Goal: Task Accomplishment & Management: Complete application form

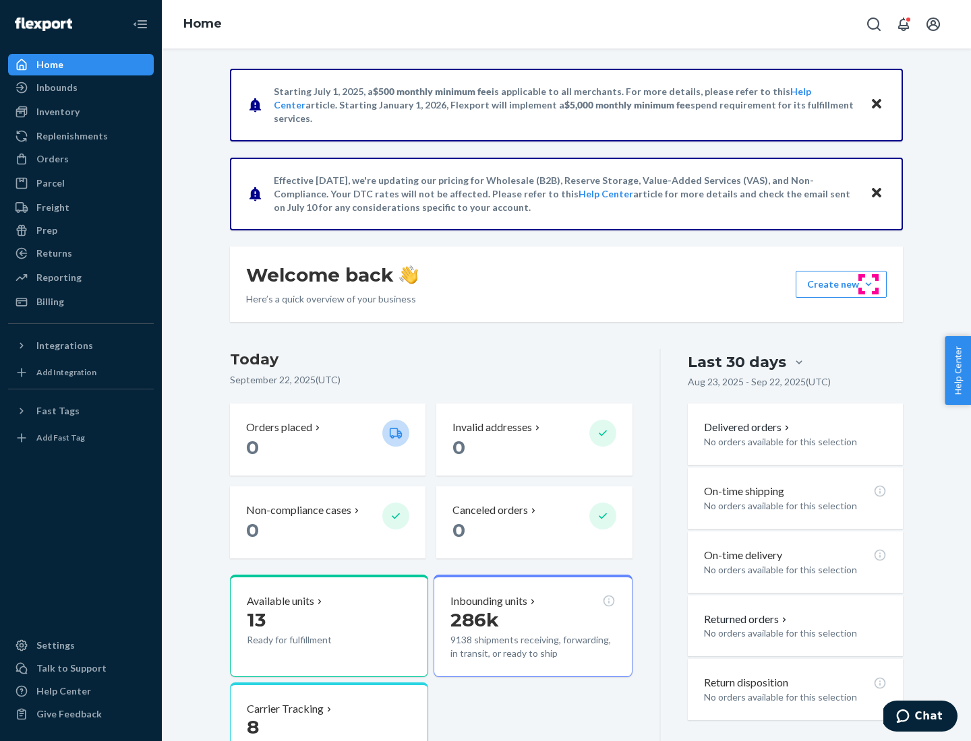
click at [868, 284] on button "Create new Create new inbound Create new order Create new product" at bounding box center [840, 284] width 91 height 27
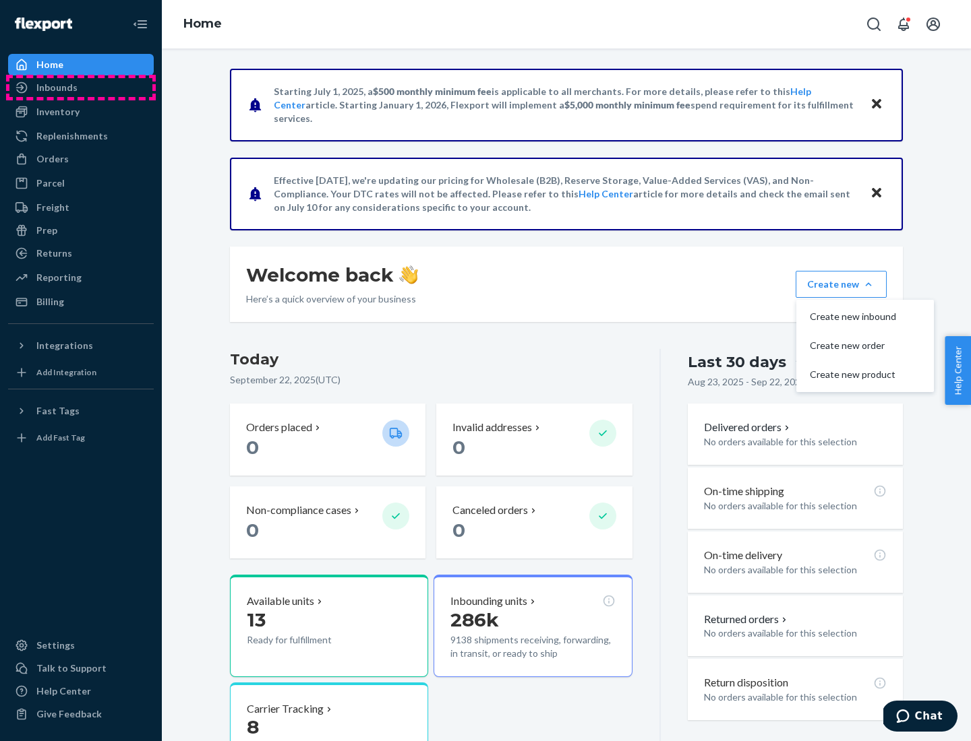
click at [81, 88] on div "Inbounds" at bounding box center [80, 87] width 143 height 19
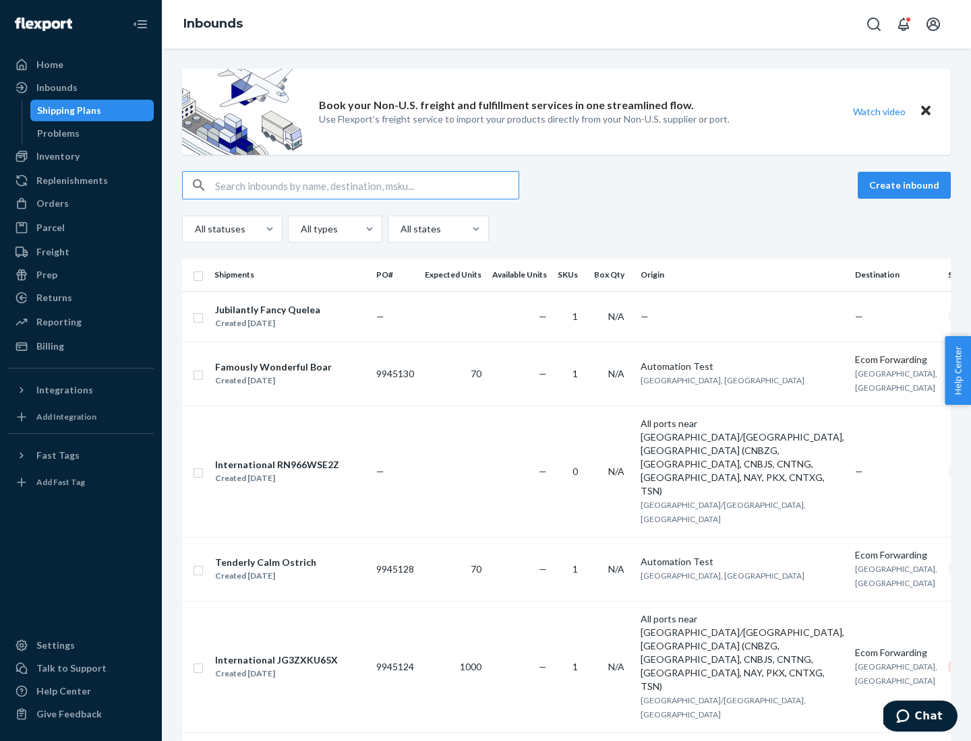
click at [906, 185] on button "Create inbound" at bounding box center [903, 185] width 93 height 27
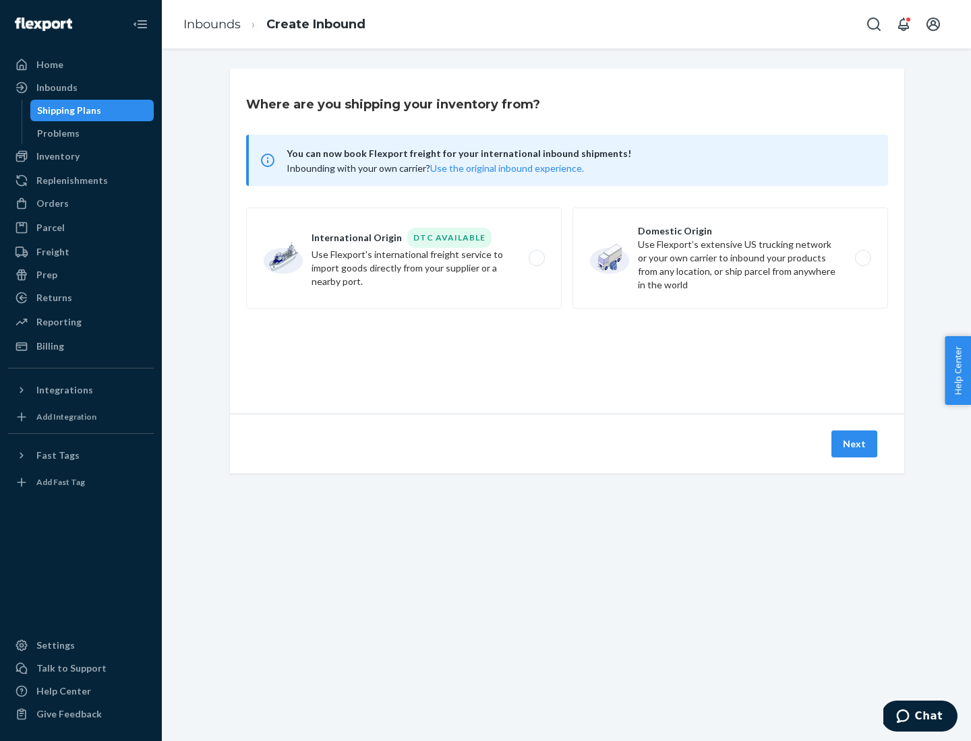
click at [730, 258] on label "Domestic Origin Use Flexport’s extensive US trucking network or your own carrie…" at bounding box center [729, 258] width 315 height 101
click at [862, 258] on input "Domestic Origin Use Flexport’s extensive US trucking network or your own carrie…" at bounding box center [866, 258] width 9 height 9
radio input "true"
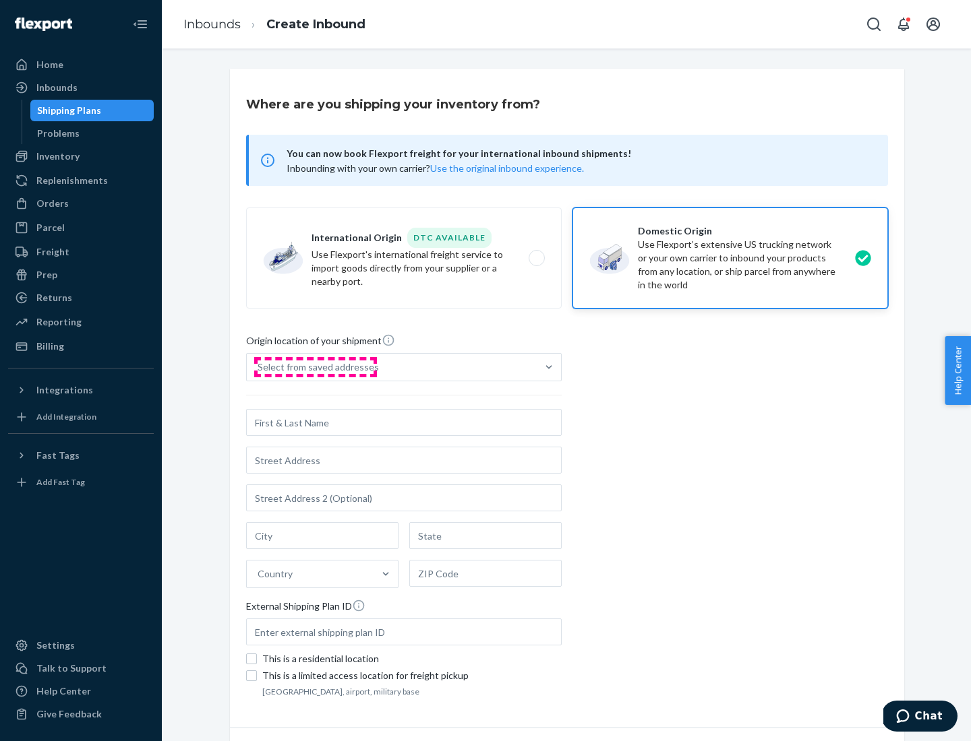
click at [315, 367] on div "Select from saved addresses" at bounding box center [317, 367] width 121 height 13
click at [259, 367] on input "Select from saved addresses" at bounding box center [257, 367] width 1 height 13
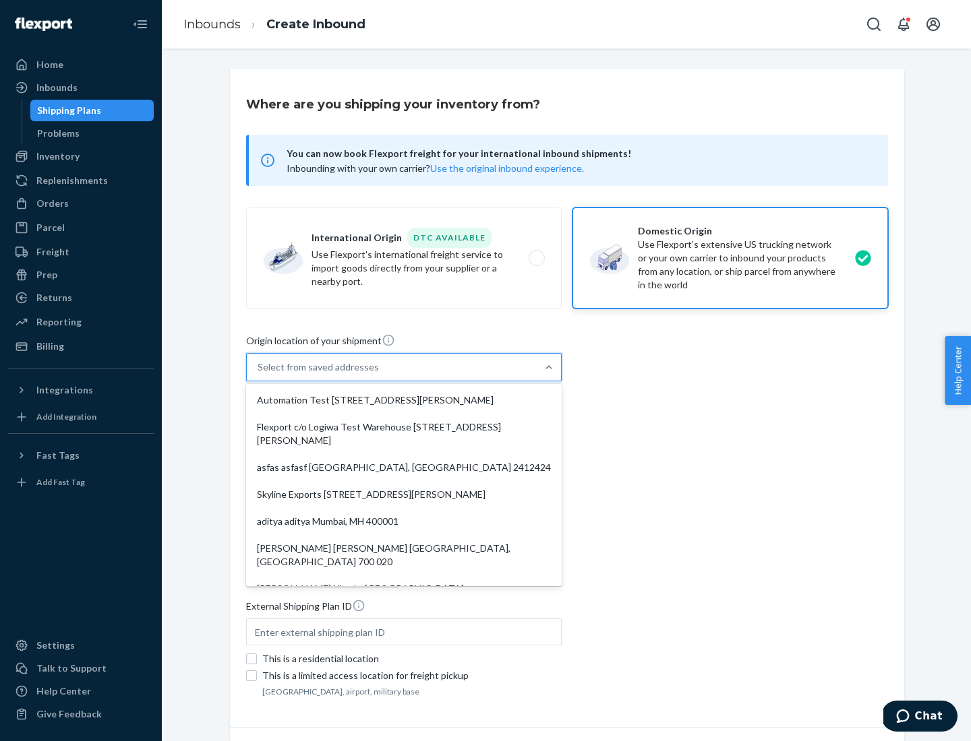
scroll to position [5, 0]
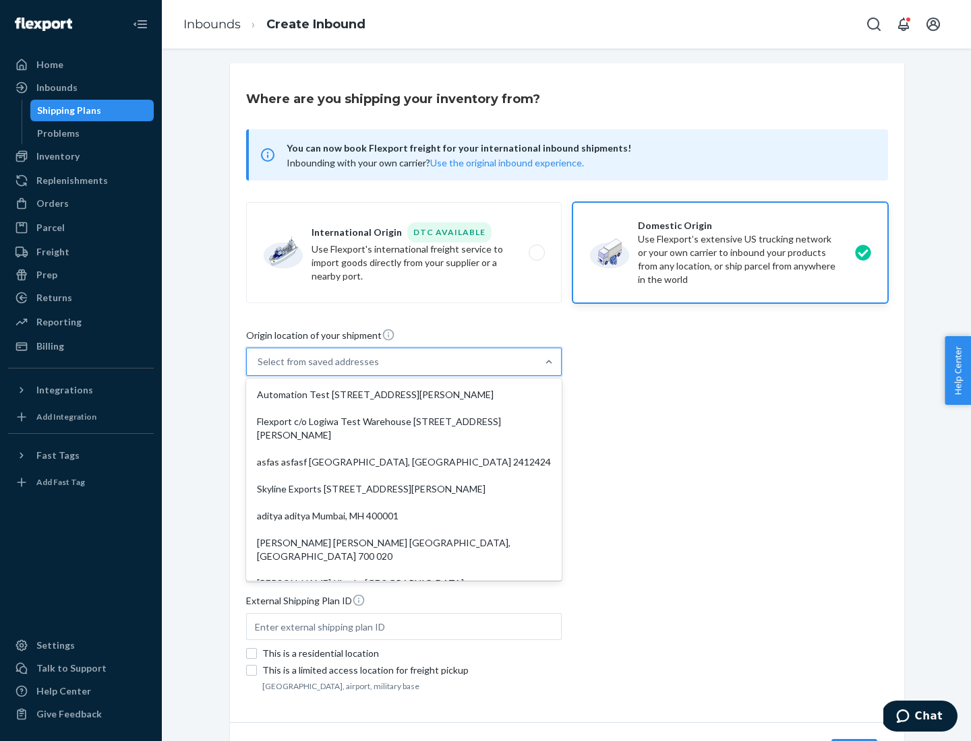
click at [404, 395] on div "Automation Test [STREET_ADDRESS][PERSON_NAME]" at bounding box center [404, 394] width 310 height 27
click at [259, 369] on input "option Automation Test [STREET_ADDRESS][PERSON_NAME]. 9 results available. Use …" at bounding box center [257, 361] width 1 height 13
type input "Automation Test"
type input "9th Floor"
type input "[GEOGRAPHIC_DATA]"
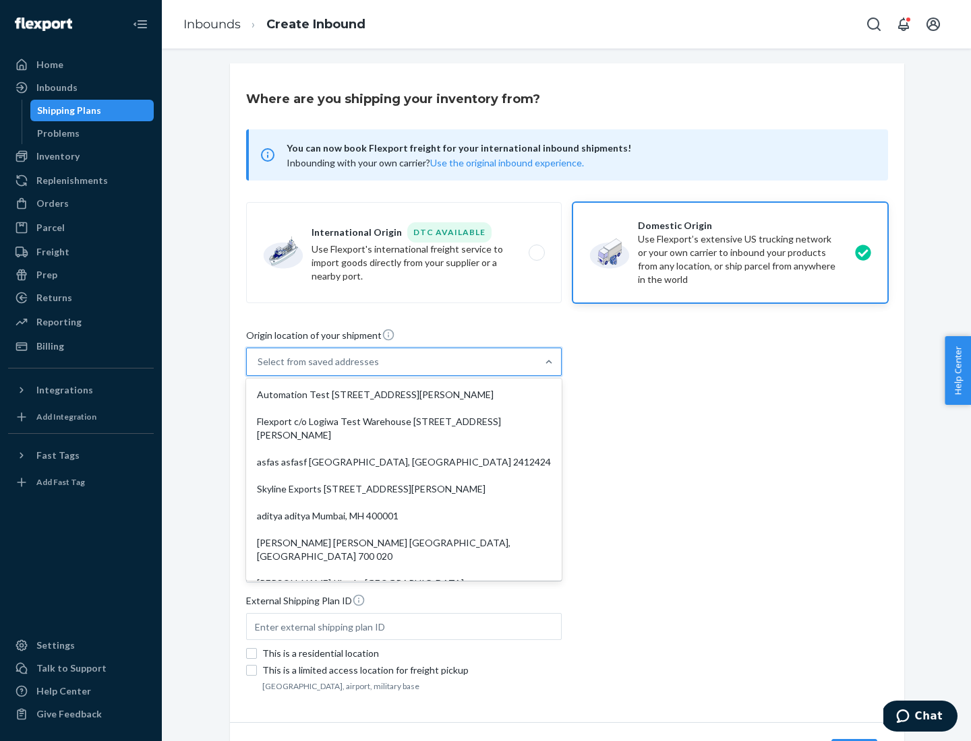
type input "CA"
type input "94104"
type input "[STREET_ADDRESS][PERSON_NAME]"
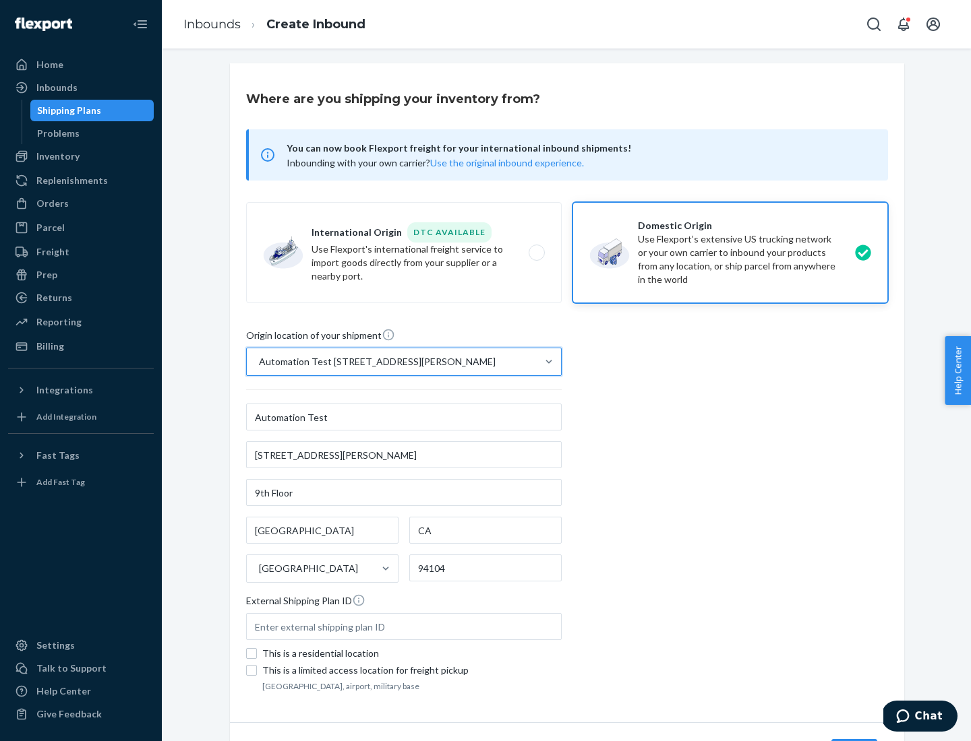
scroll to position [79, 0]
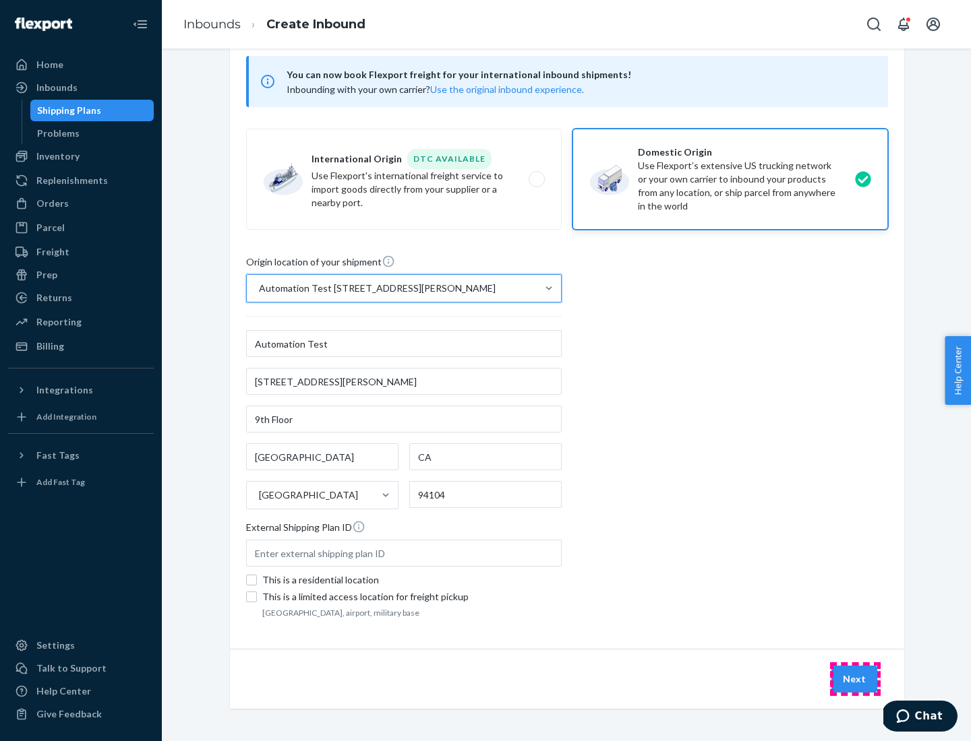
click at [855, 679] on button "Next" at bounding box center [854, 679] width 46 height 27
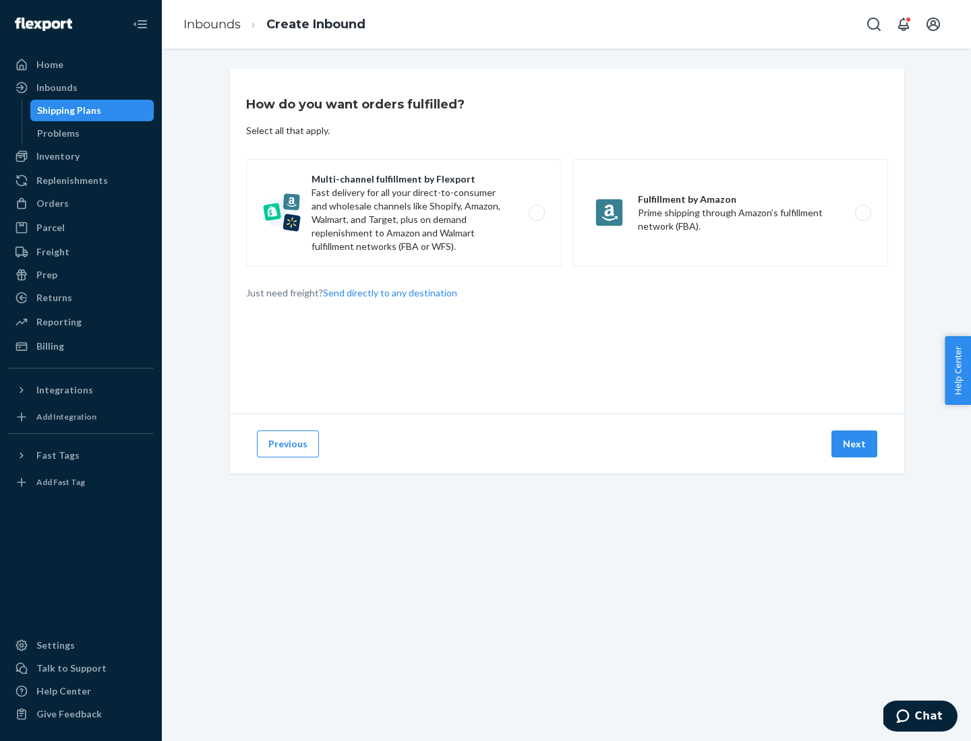
click at [404, 213] on label "Multi-channel fulfillment by Flexport Fast delivery for all your direct-to-cons…" at bounding box center [403, 213] width 315 height 108
click at [536, 213] on input "Multi-channel fulfillment by Flexport Fast delivery for all your direct-to-cons…" at bounding box center [540, 213] width 9 height 9
radio input "true"
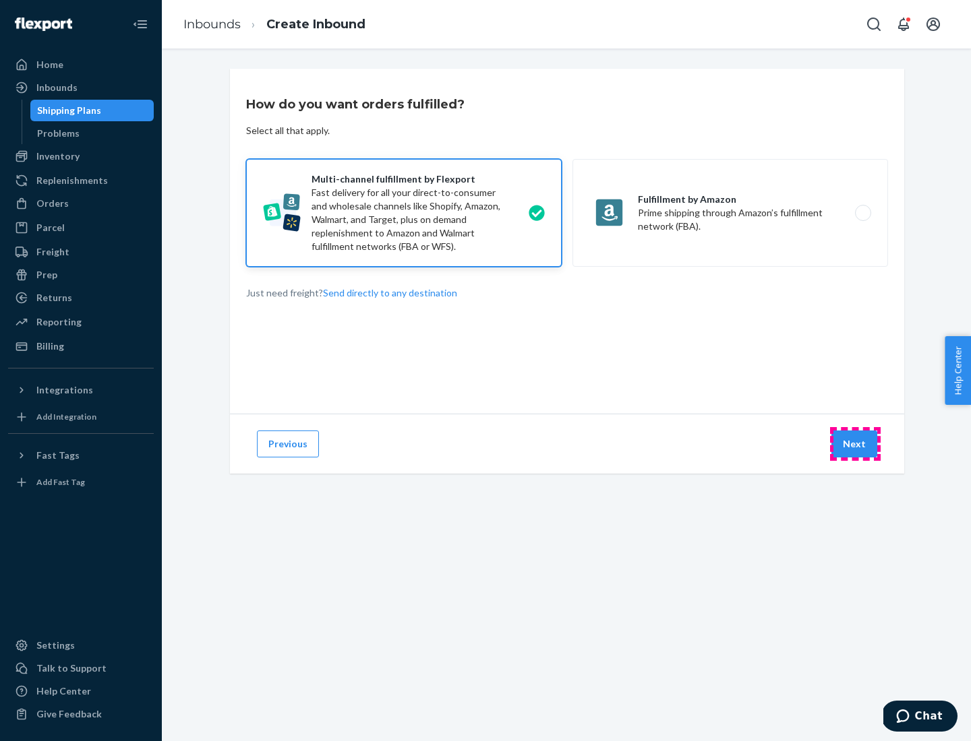
click at [855, 444] on button "Next" at bounding box center [854, 444] width 46 height 27
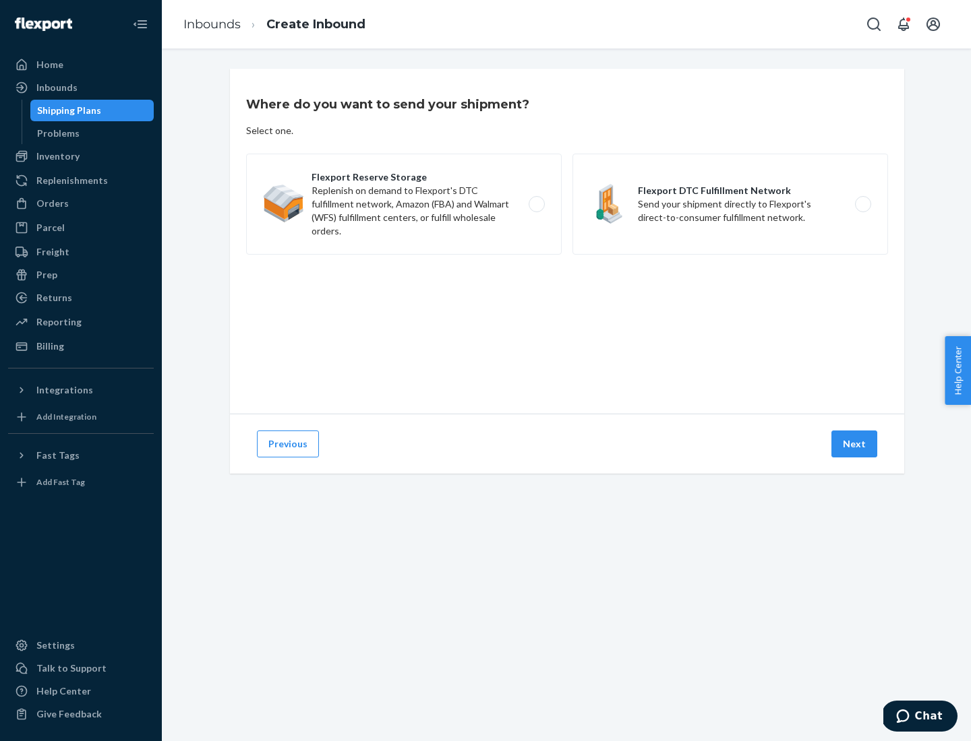
click at [730, 204] on label "Flexport DTC Fulfillment Network Send your shipment directly to Flexport's dire…" at bounding box center [729, 204] width 315 height 101
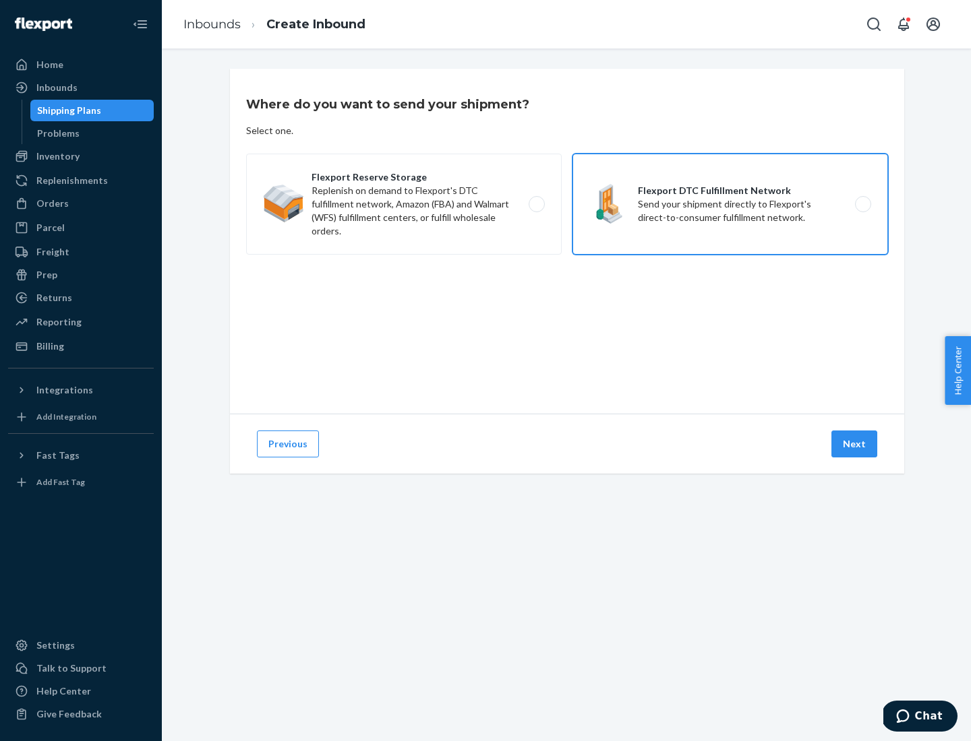
click at [862, 204] on input "Flexport DTC Fulfillment Network Send your shipment directly to Flexport's dire…" at bounding box center [866, 204] width 9 height 9
radio input "true"
click at [855, 444] on button "Next" at bounding box center [854, 444] width 46 height 27
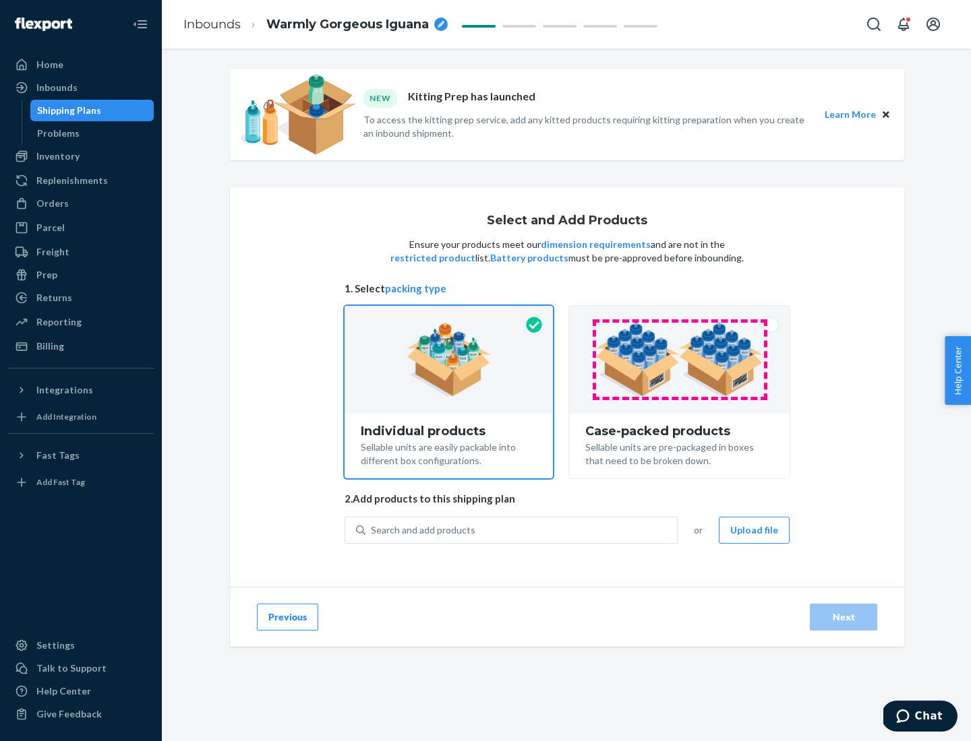
click at [679, 360] on img at bounding box center [679, 360] width 168 height 74
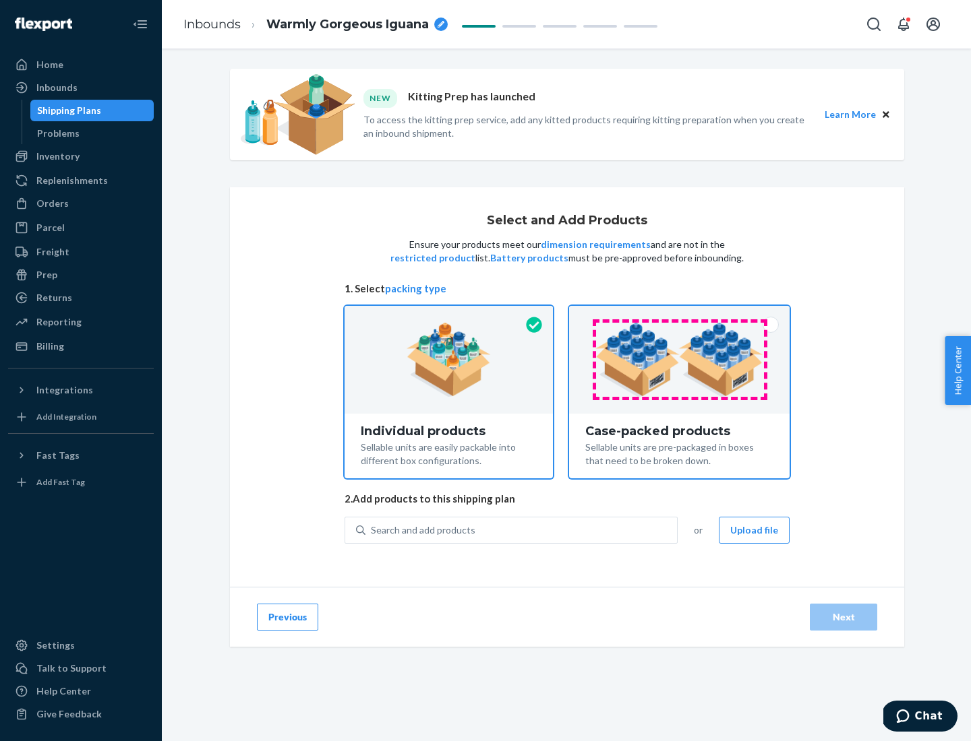
click at [679, 315] on input "Case-packed products Sellable units are pre-packaged in boxes that need to be b…" at bounding box center [679, 310] width 9 height 9
radio input "true"
radio input "false"
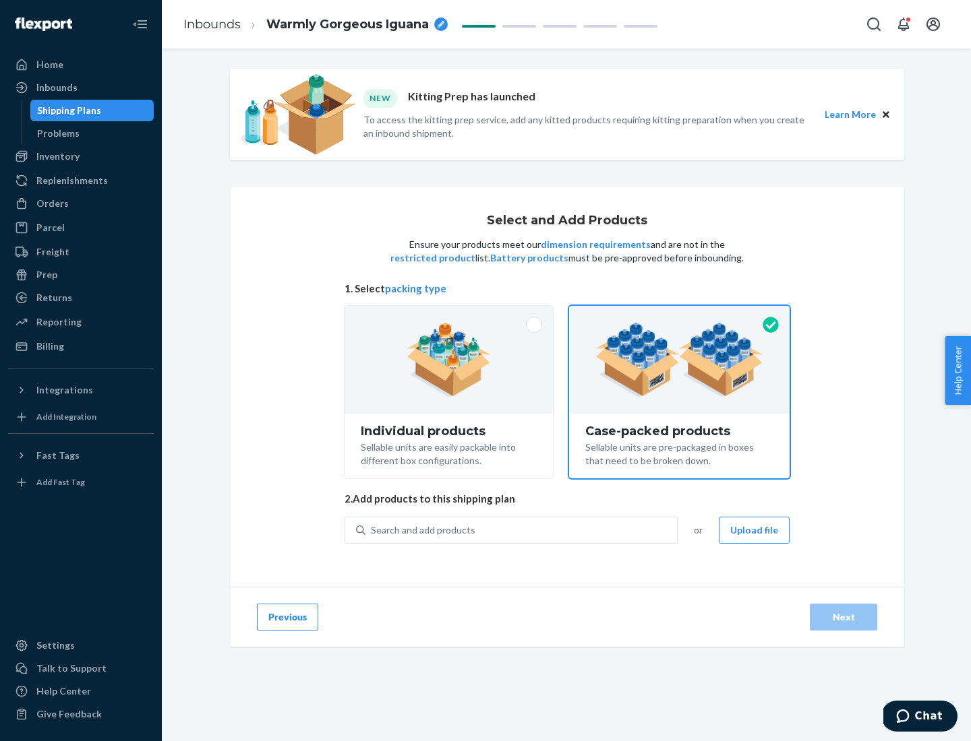
click at [522, 530] on div "Search and add products" at bounding box center [520, 530] width 311 height 24
click at [372, 530] on input "Search and add products" at bounding box center [371, 530] width 1 height 13
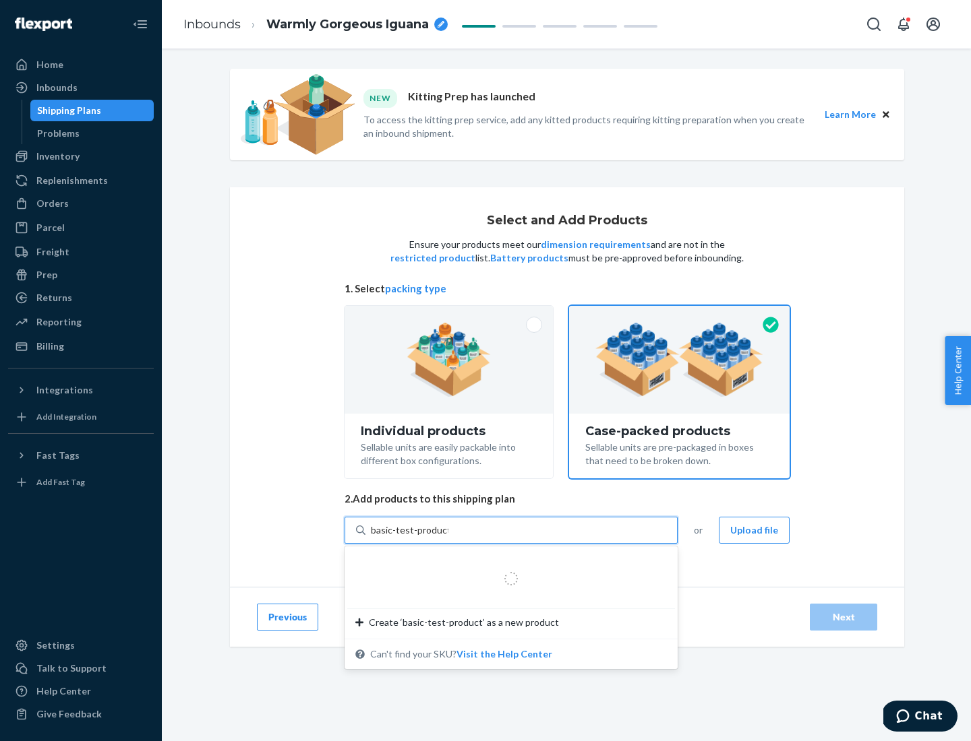
type input "basic-test-product-1"
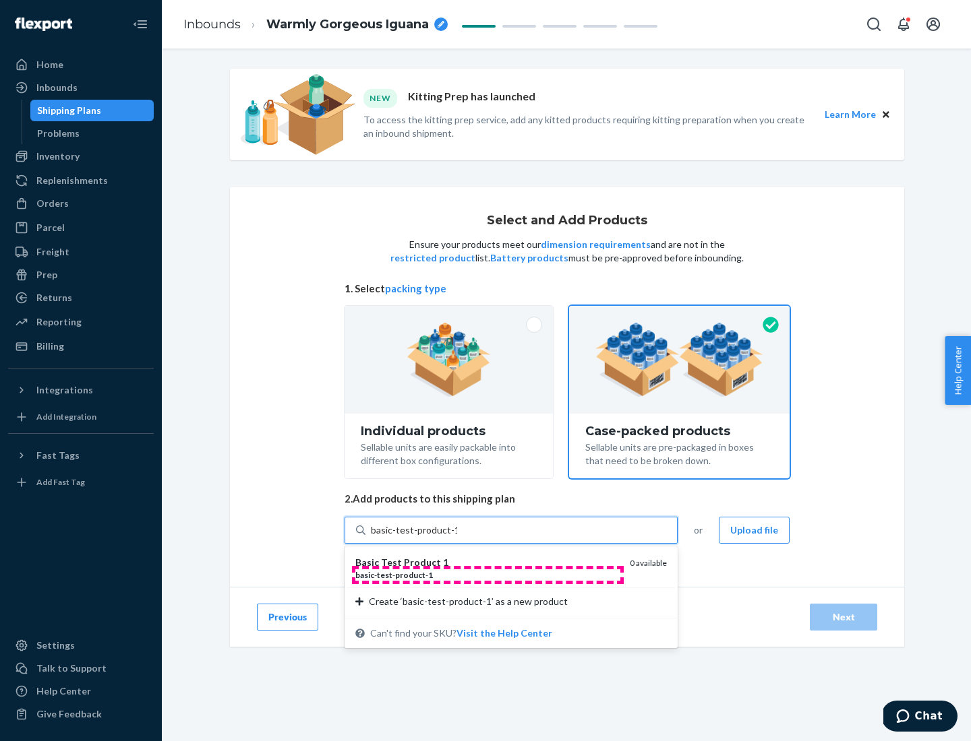
click at [487, 575] on div "basic - test - product - 1" at bounding box center [487, 575] width 264 height 11
click at [457, 537] on input "basic-test-product-1" at bounding box center [414, 530] width 86 height 13
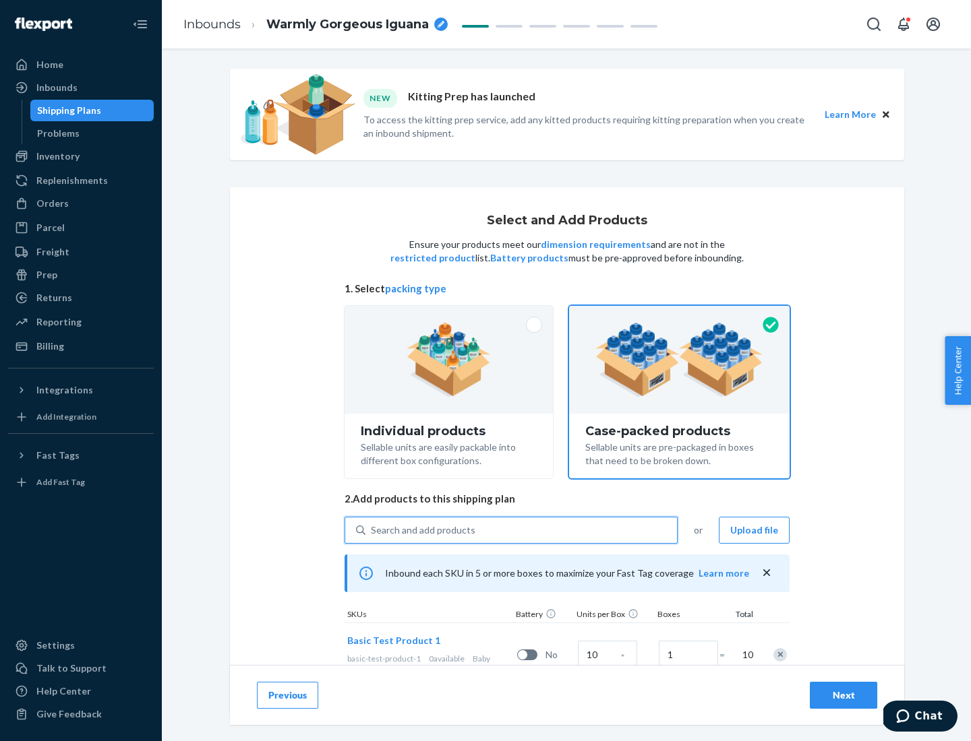
scroll to position [49, 0]
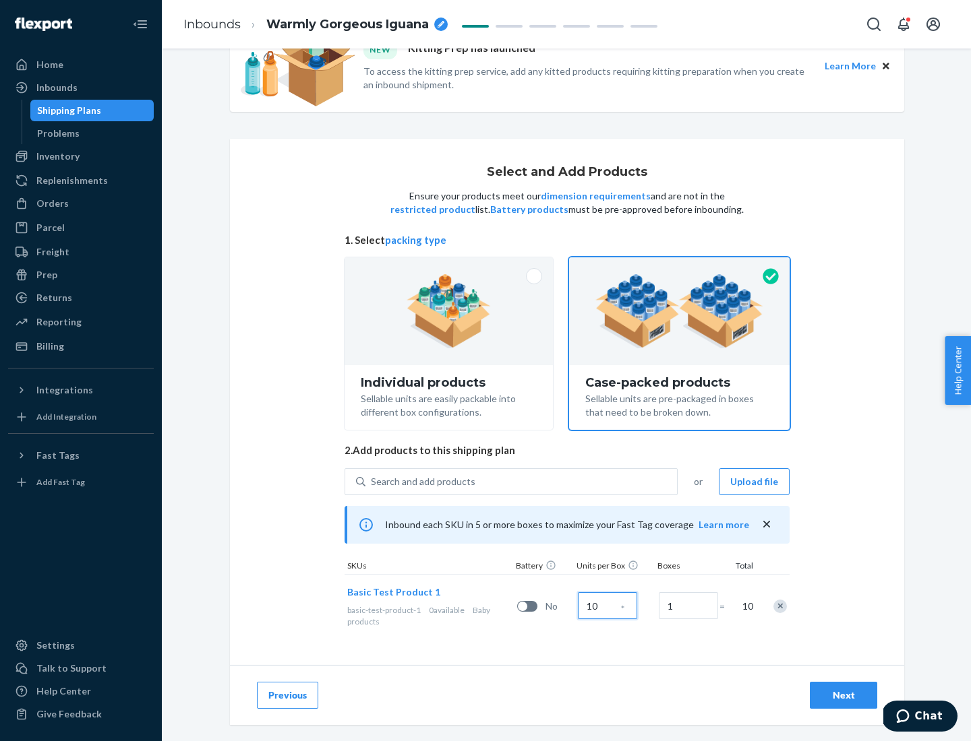
type input "10"
type input "7"
click at [843, 696] on div "Next" at bounding box center [843, 695] width 44 height 13
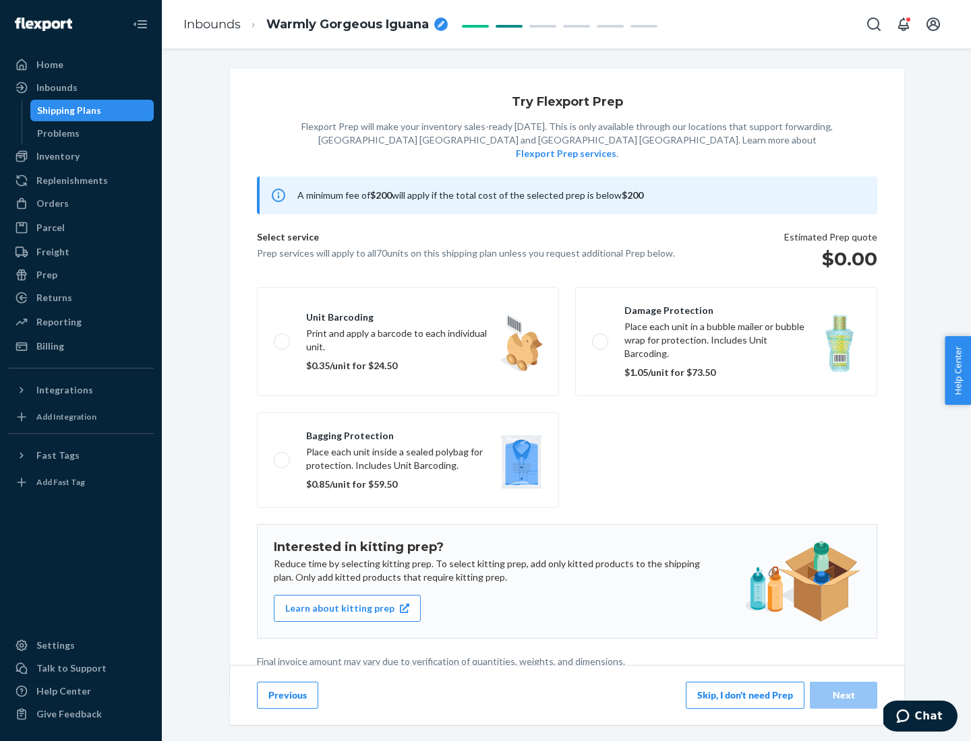
scroll to position [3, 0]
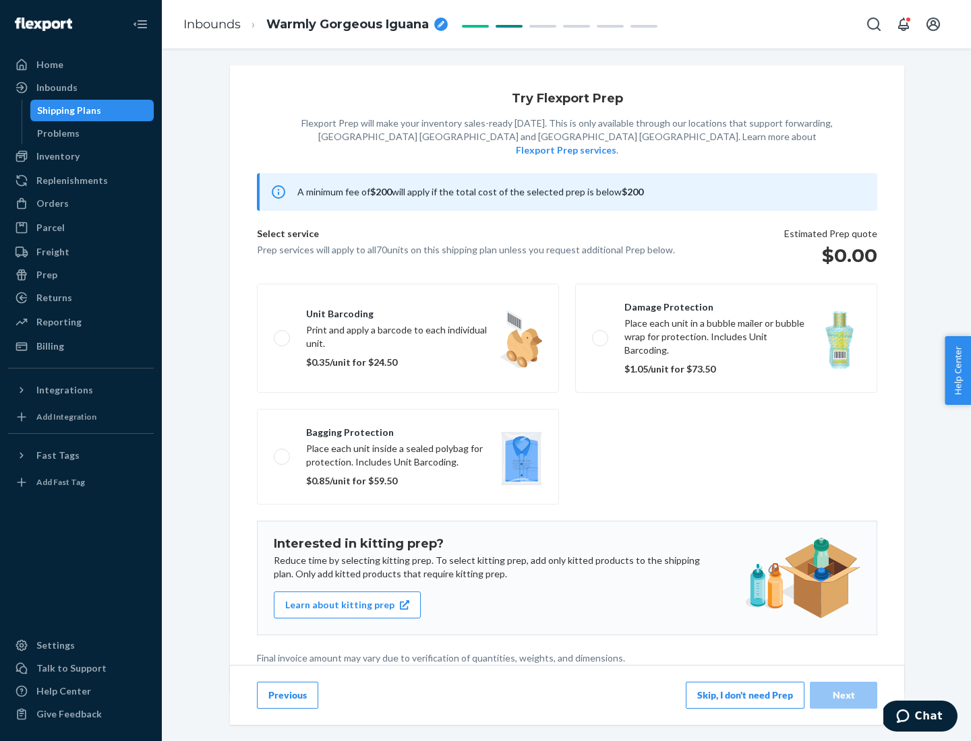
click at [408, 429] on label "Bagging protection Place each unit inside a sealed polybag for protection. Incl…" at bounding box center [408, 457] width 302 height 96
click at [282, 452] on input "Bagging protection Place each unit inside a sealed polybag for protection. Incl…" at bounding box center [278, 456] width 9 height 9
checkbox input "true"
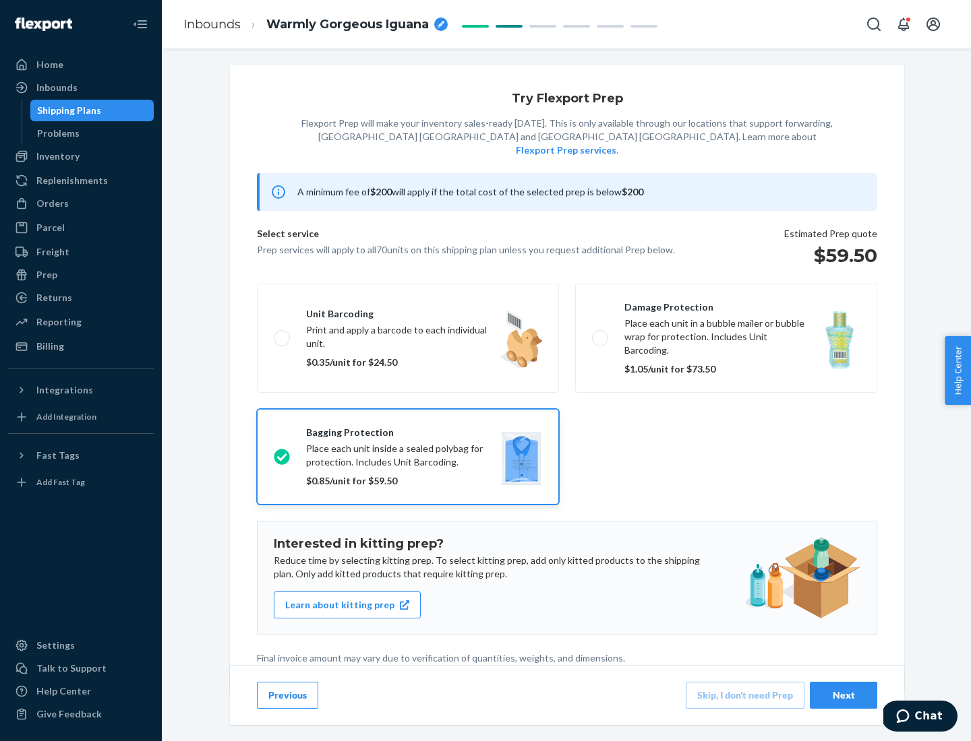
click at [843, 695] on div "Next" at bounding box center [843, 695] width 44 height 13
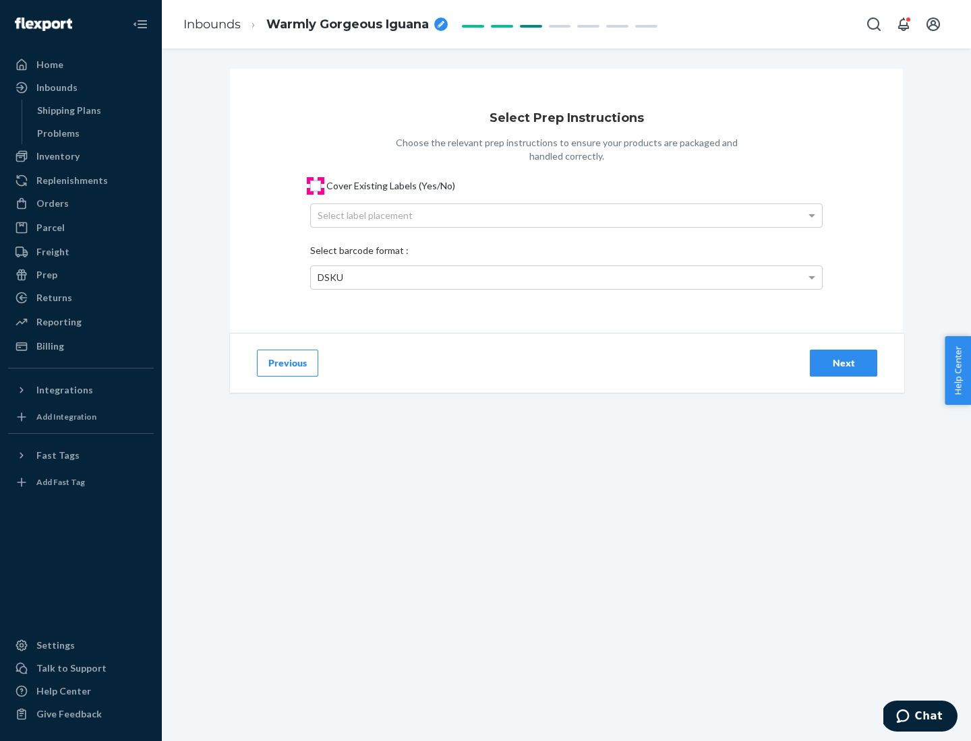
click at [315, 185] on input "Cover Existing Labels (Yes/No)" at bounding box center [315, 186] width 11 height 11
checkbox input "true"
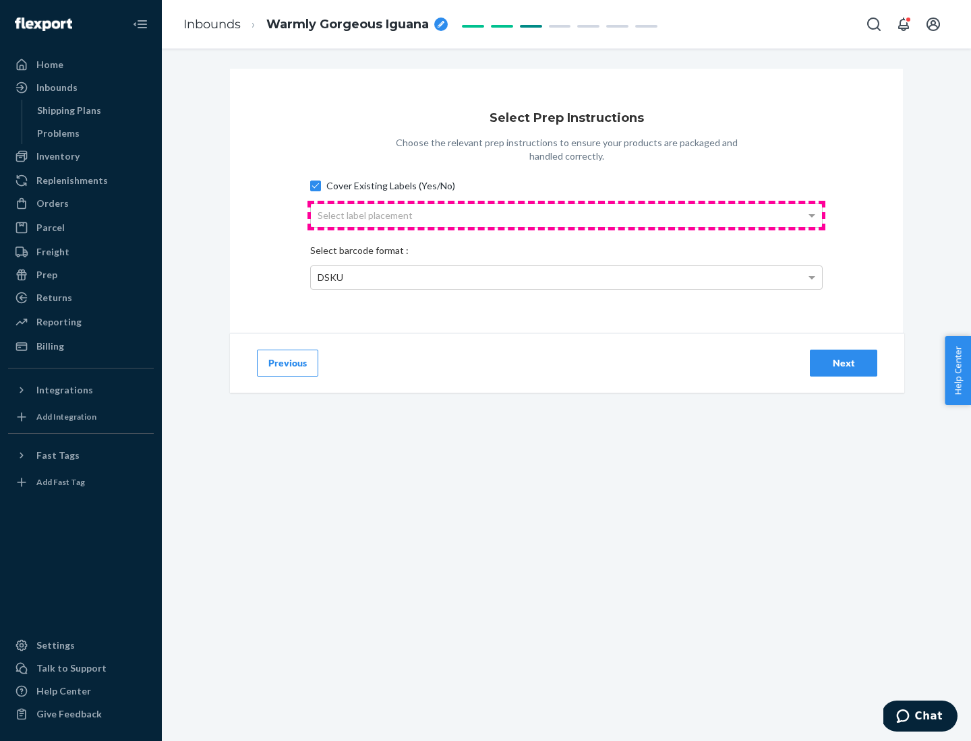
click at [566, 215] on div "Select label placement" at bounding box center [566, 215] width 511 height 23
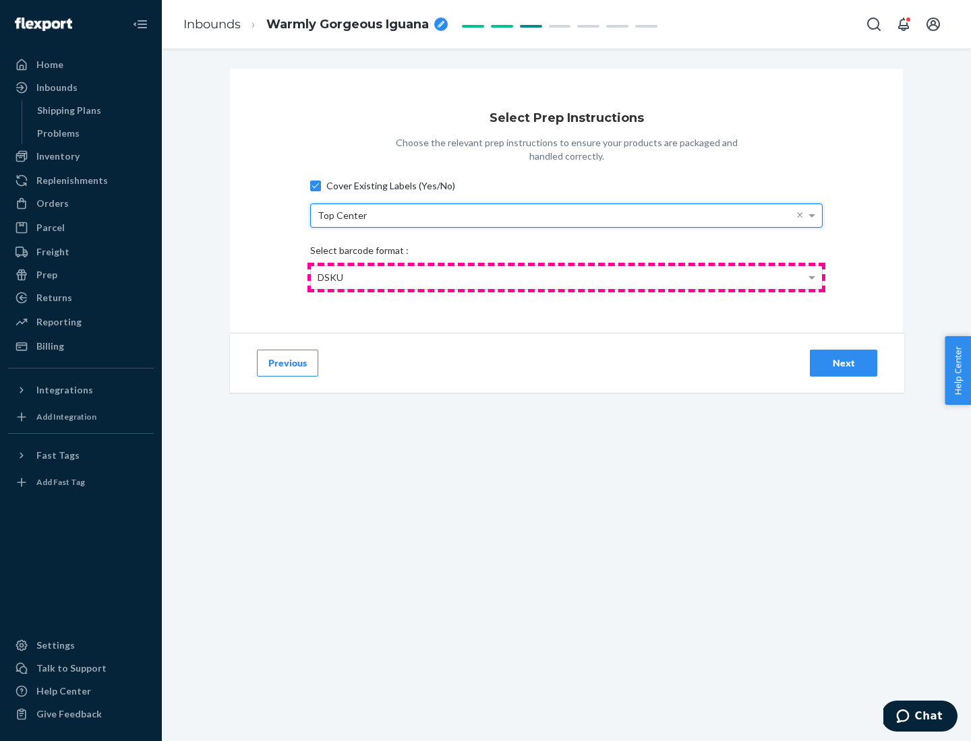
click at [566, 277] on div "DSKU" at bounding box center [566, 277] width 511 height 23
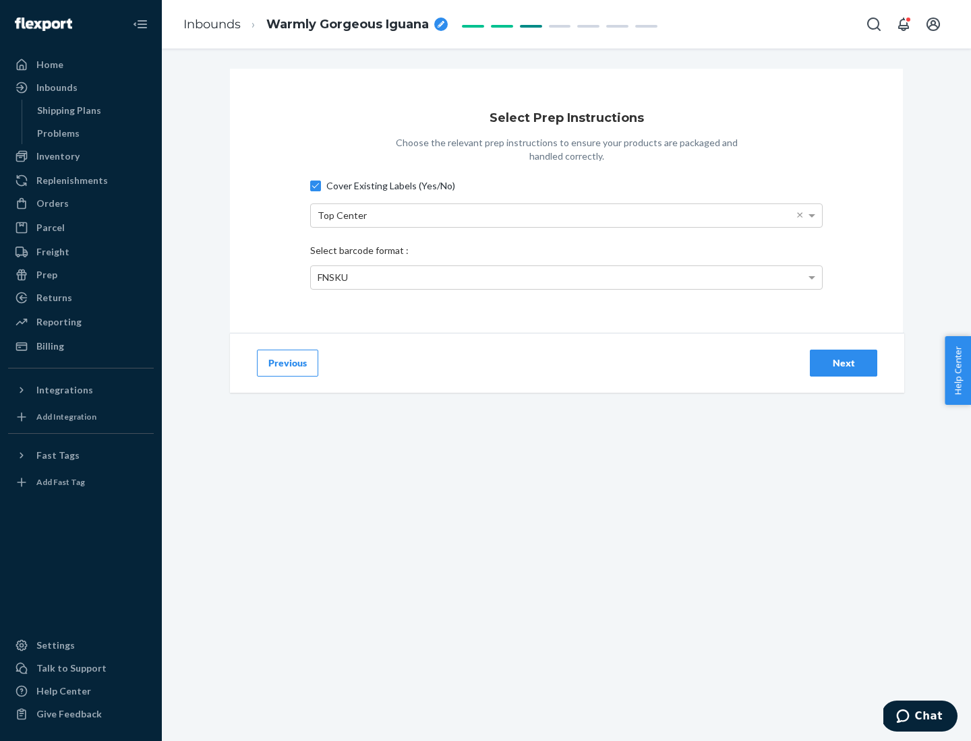
click at [843, 363] on div "Next" at bounding box center [843, 363] width 44 height 13
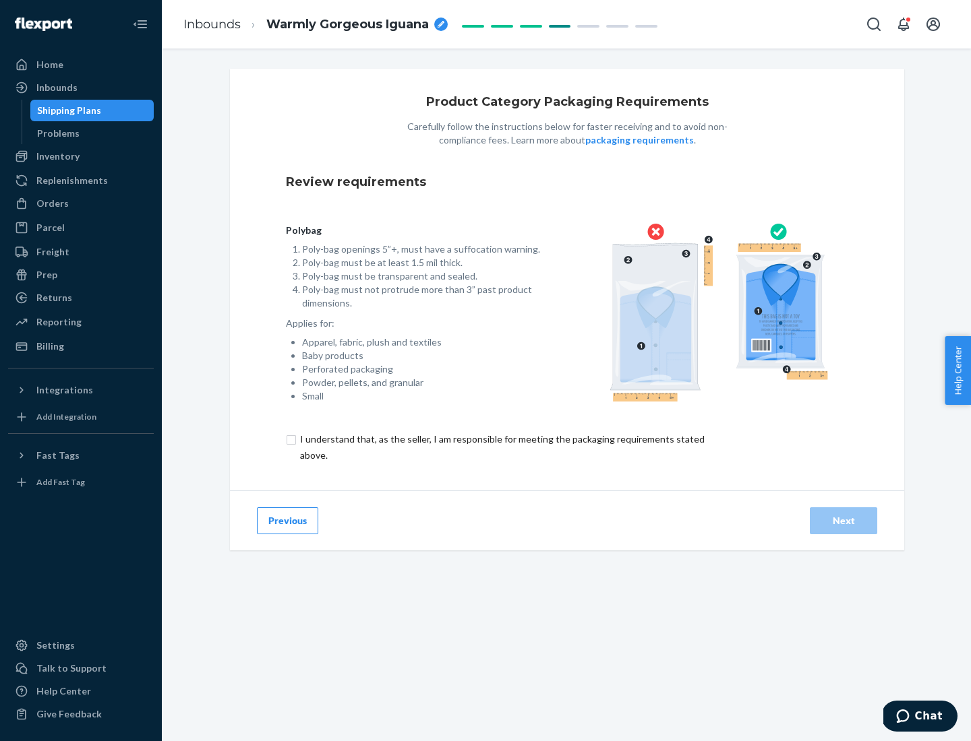
click at [501, 447] on input "checkbox" at bounding box center [510, 447] width 448 height 32
checkbox input "true"
click at [843, 520] on div "Next" at bounding box center [843, 520] width 44 height 13
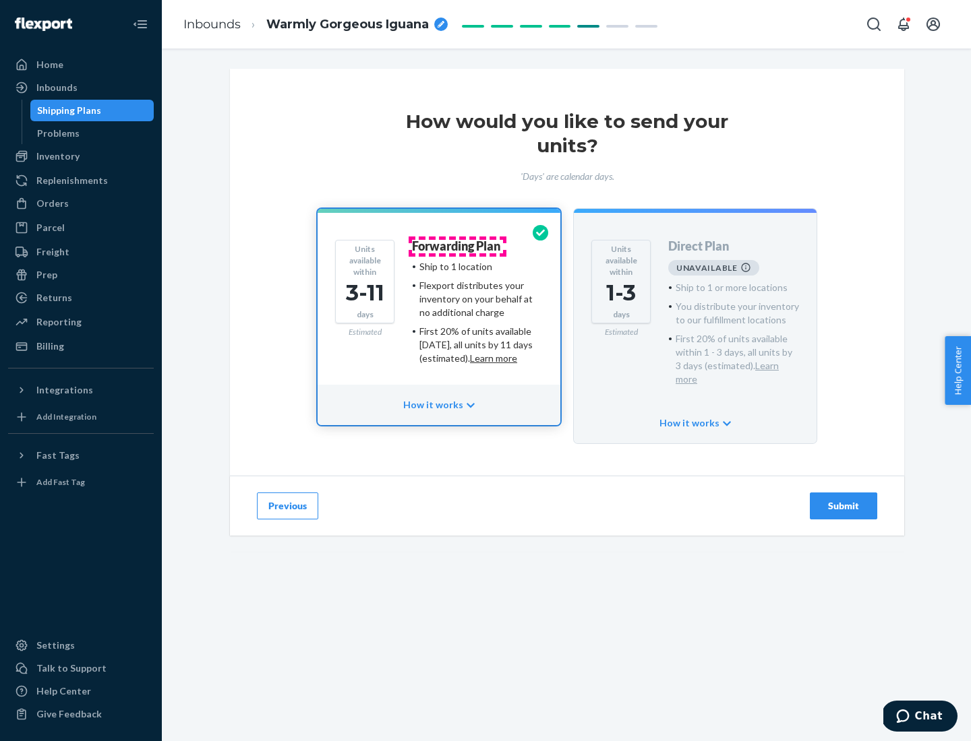
click at [457, 246] on h4 "Forwarding Plan" at bounding box center [456, 246] width 88 height 13
click at [843, 499] on div "Submit" at bounding box center [843, 505] width 44 height 13
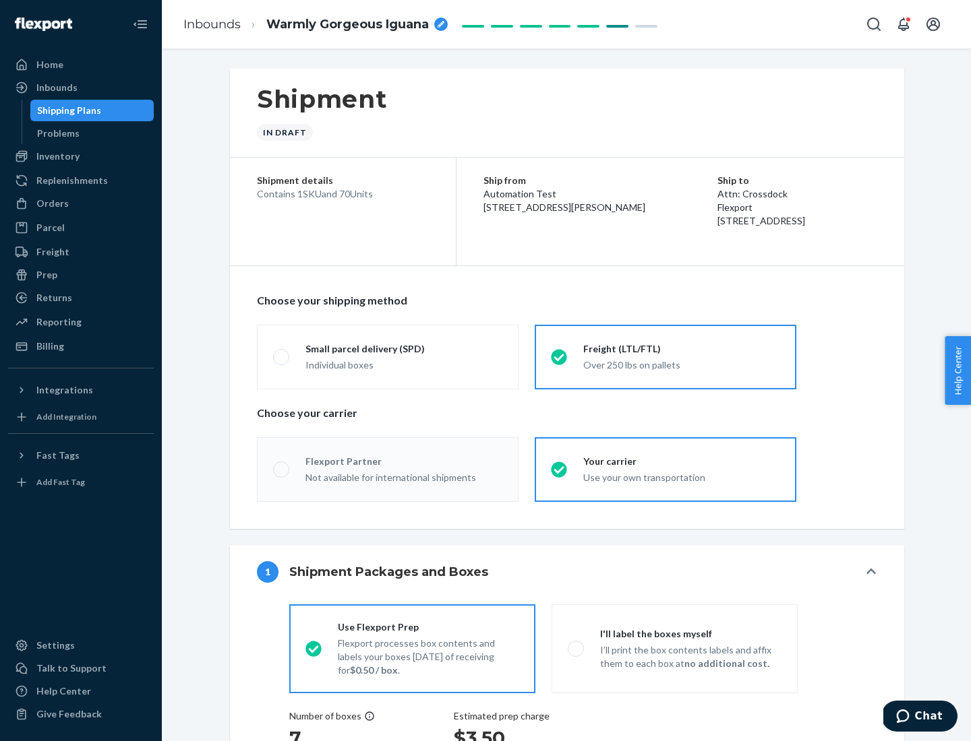
radio input "true"
radio input "false"
radio input "true"
radio input "false"
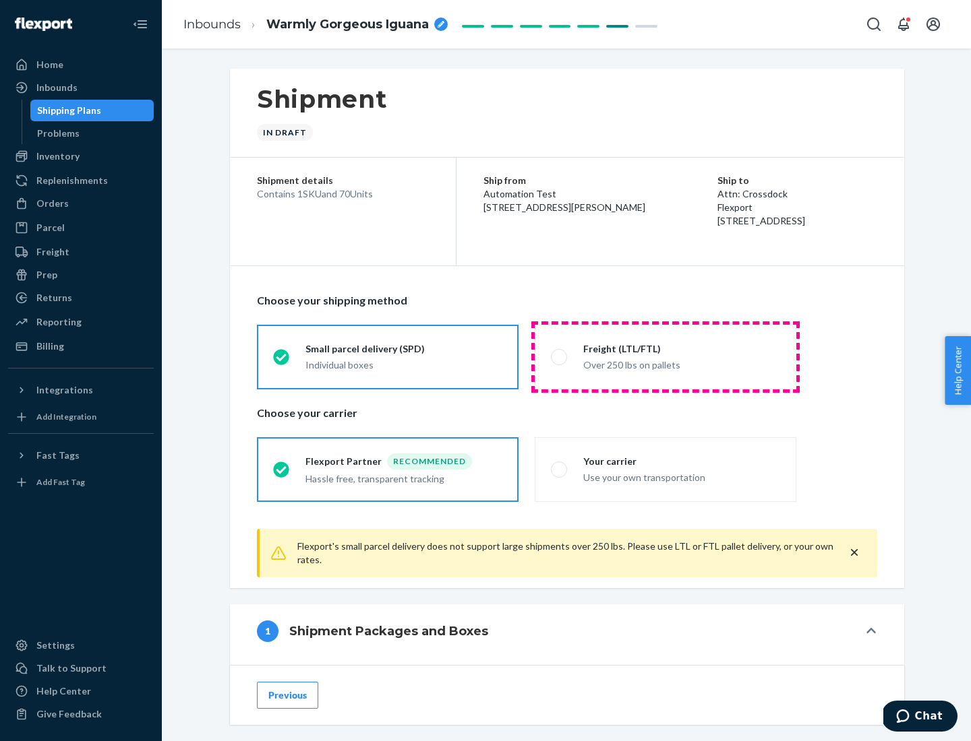
click at [665, 357] on div "Over 250 lbs on pallets" at bounding box center [681, 364] width 197 height 16
click at [559, 357] on input "Freight (LTL/FTL) Over 250 lbs on pallets" at bounding box center [555, 357] width 9 height 9
radio input "true"
radio input "false"
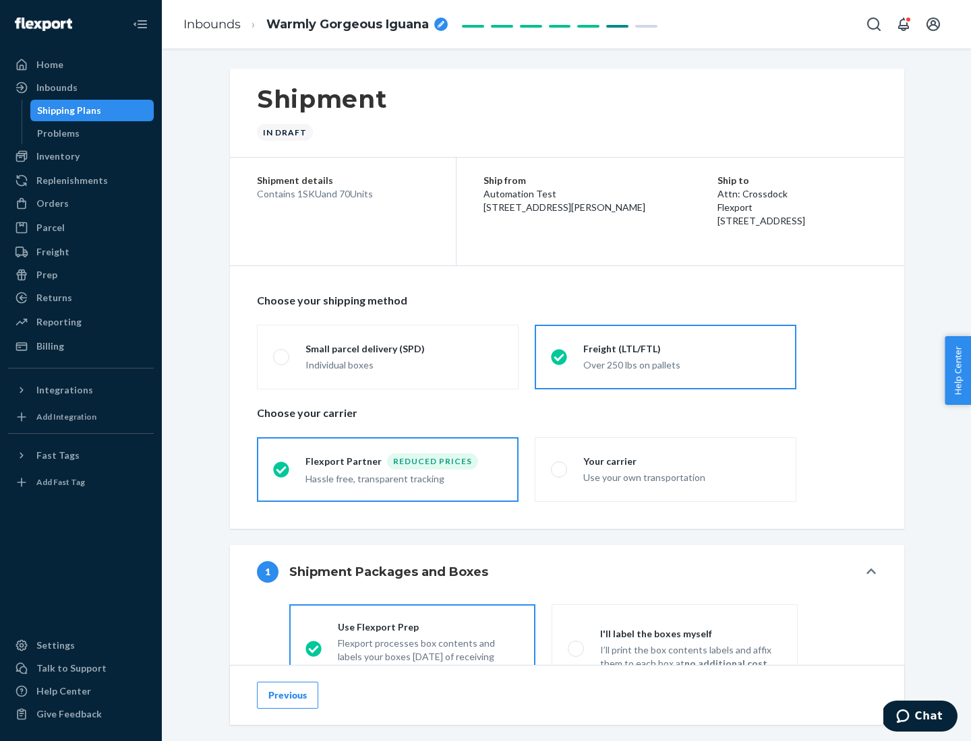
scroll to position [75, 0]
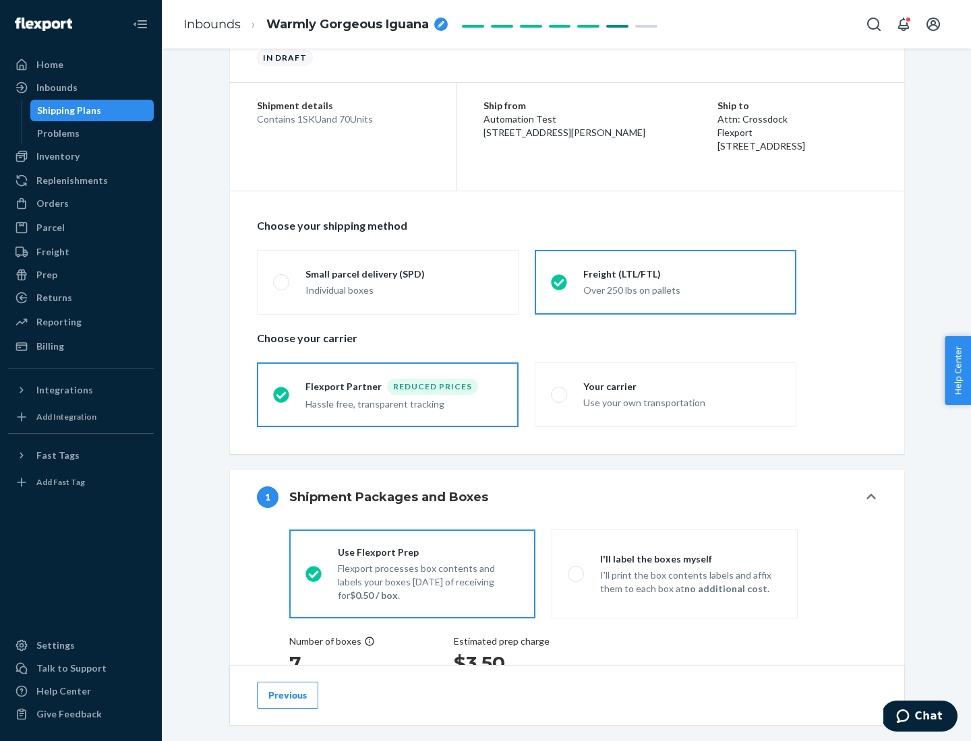
click at [665, 394] on div "Use your own transportation" at bounding box center [681, 402] width 197 height 16
click at [559, 394] on input "Your carrier Use your own transportation" at bounding box center [555, 394] width 9 height 9
radio input "true"
radio input "false"
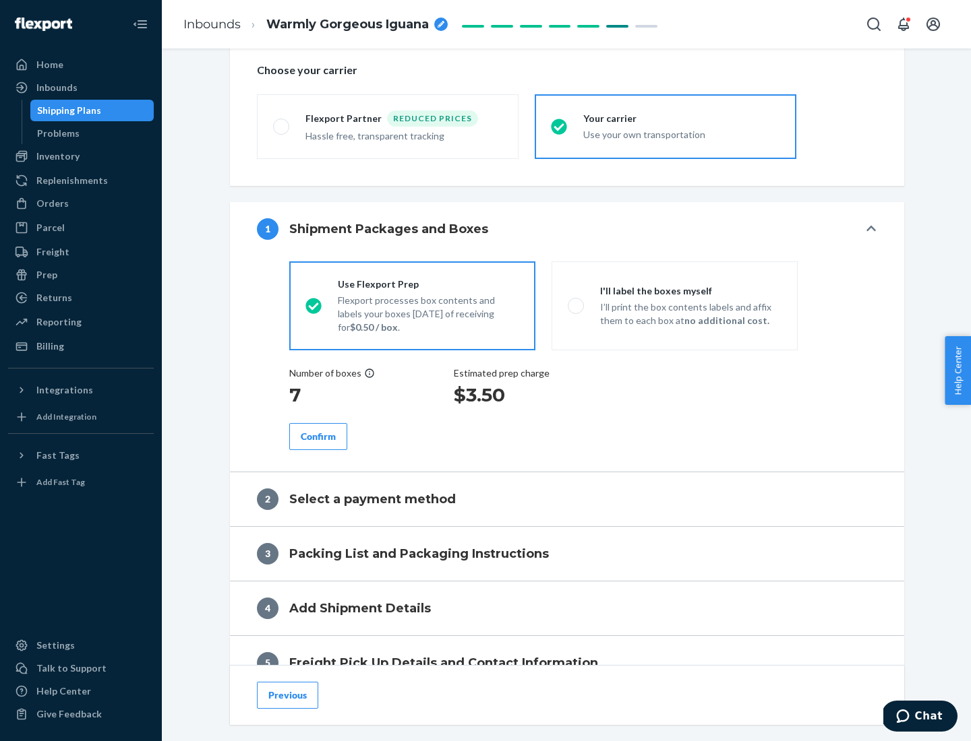
scroll to position [254, 0]
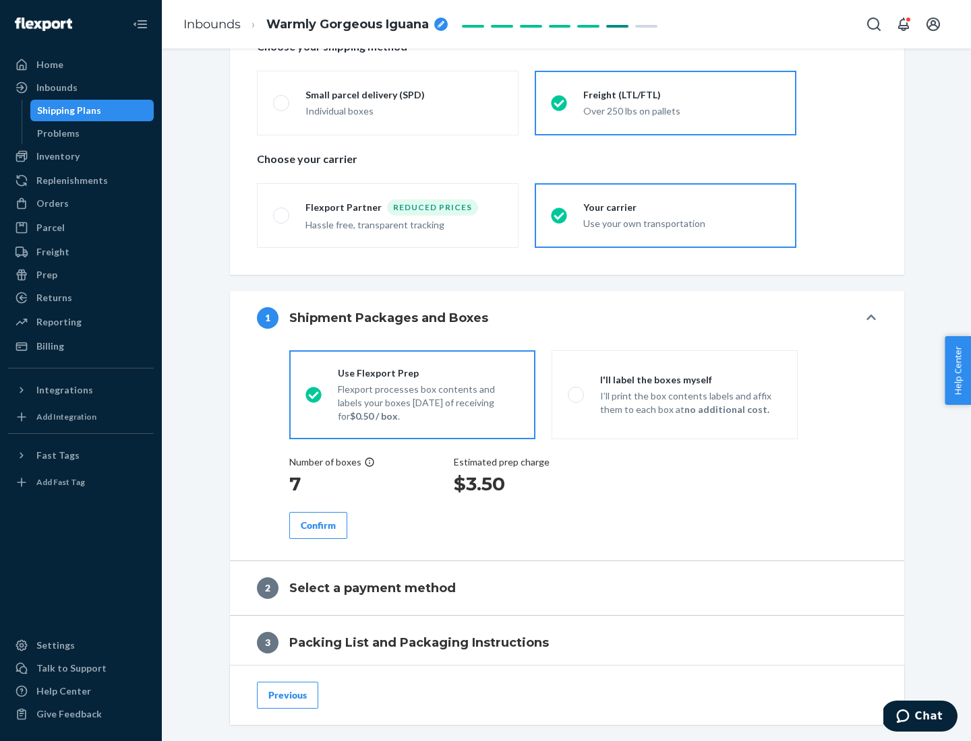
click at [674, 394] on p "I’ll print the box contents labels and affix them to each box at no additional …" at bounding box center [690, 403] width 181 height 27
click at [576, 394] on input "I'll label the boxes myself I’ll print the box contents labels and affix them t…" at bounding box center [572, 394] width 9 height 9
radio input "true"
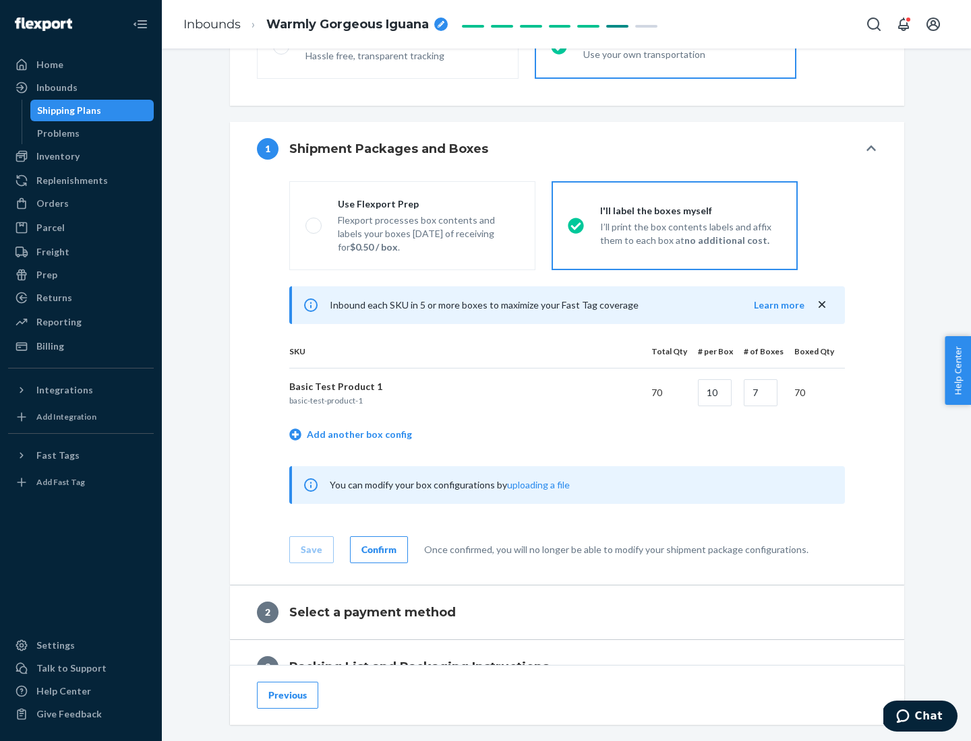
scroll to position [233, 0]
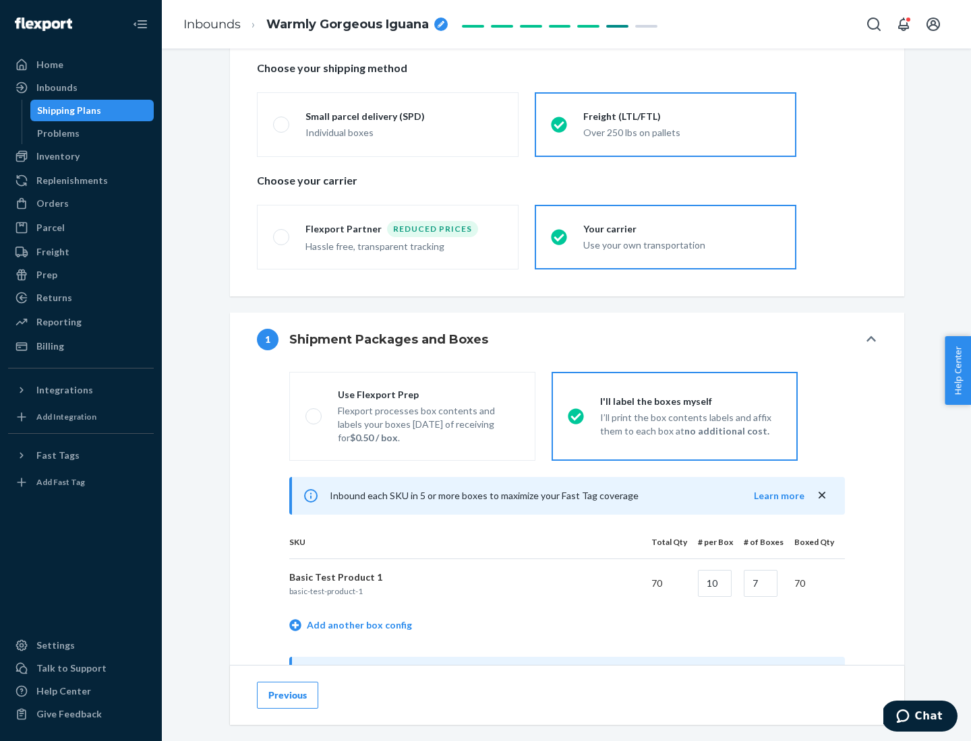
click at [428, 394] on div "Use Flexport Prep" at bounding box center [428, 394] width 181 height 13
click at [314, 412] on input "Use Flexport Prep Flexport processes box contents and labels your boxes [DATE] …" at bounding box center [309, 416] width 9 height 9
radio input "true"
radio input "false"
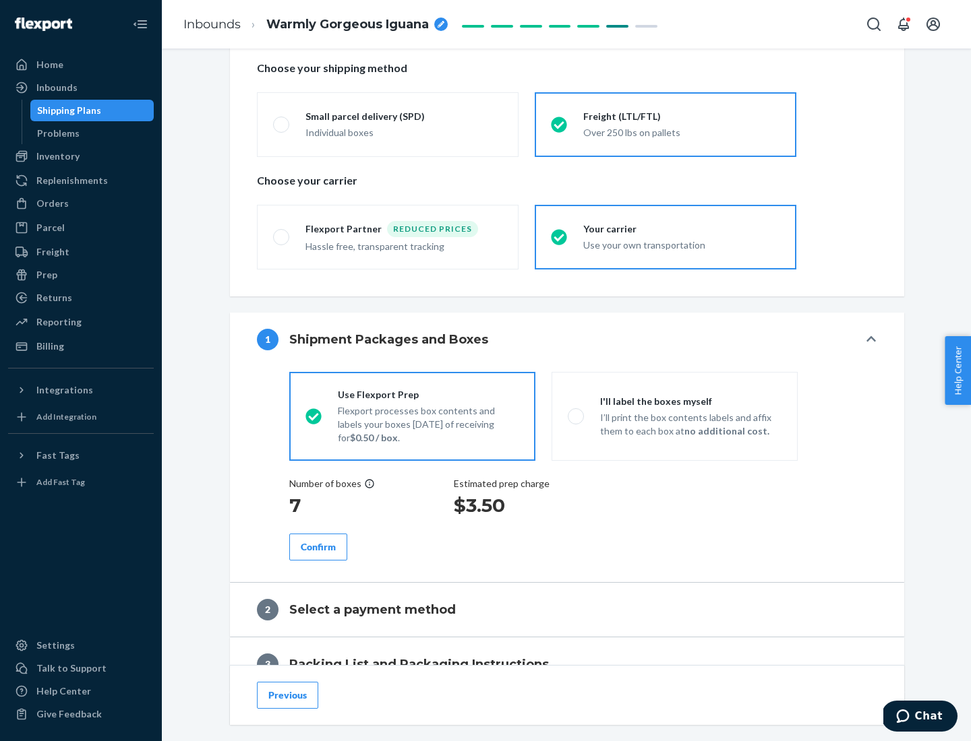
scroll to position [385, 0]
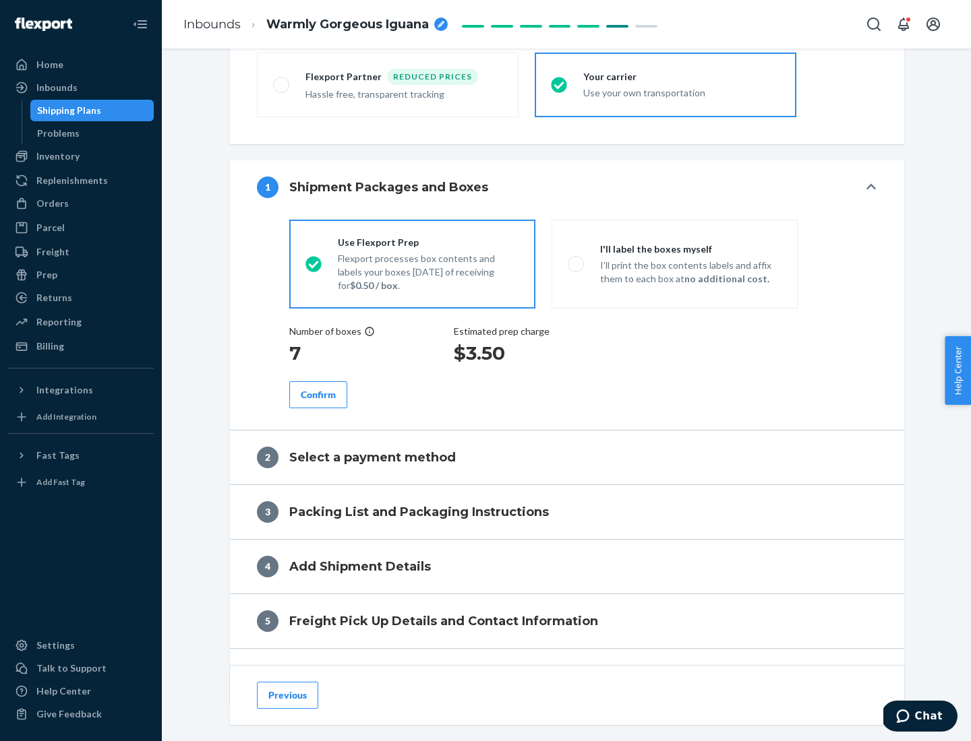
click at [318, 394] on div "Confirm" at bounding box center [318, 394] width 35 height 13
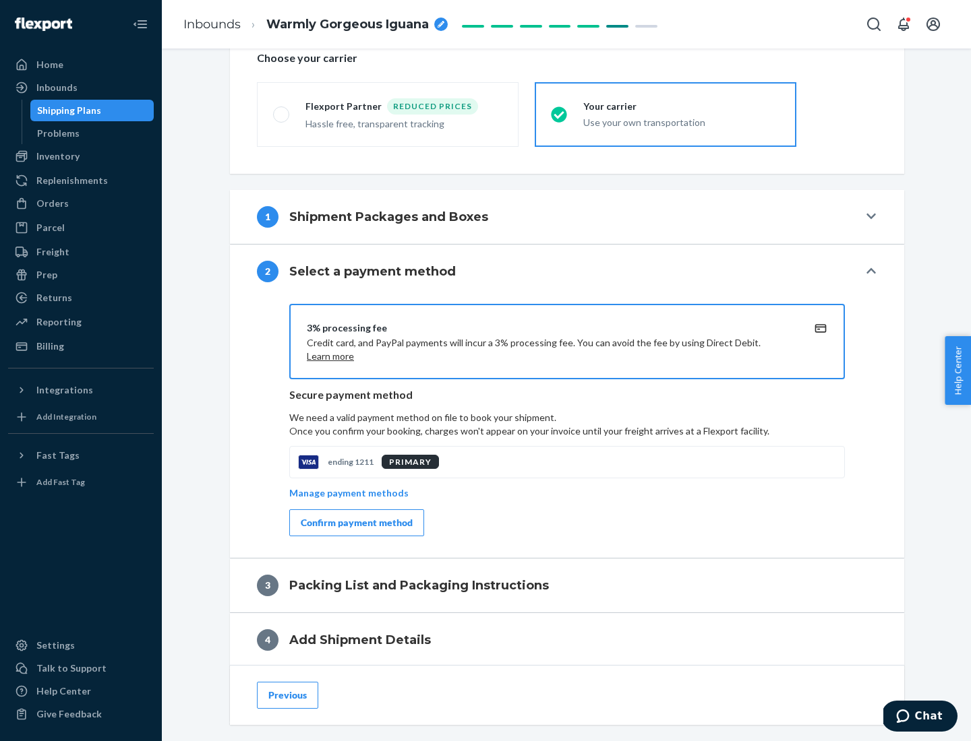
scroll to position [483, 0]
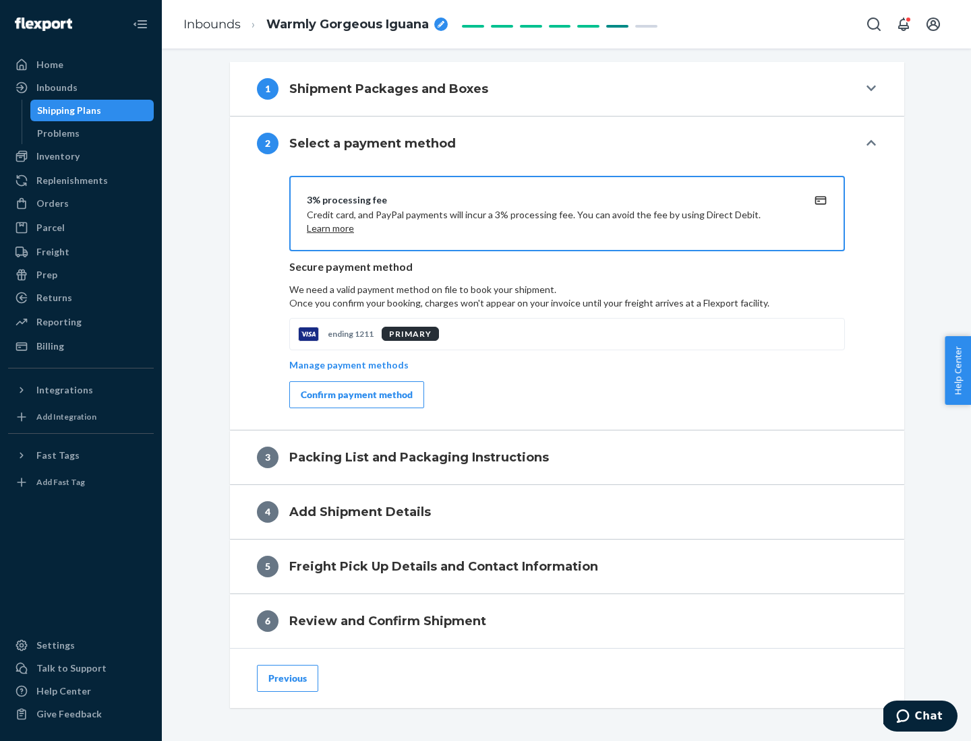
click at [355, 395] on div "Confirm payment method" at bounding box center [357, 394] width 112 height 13
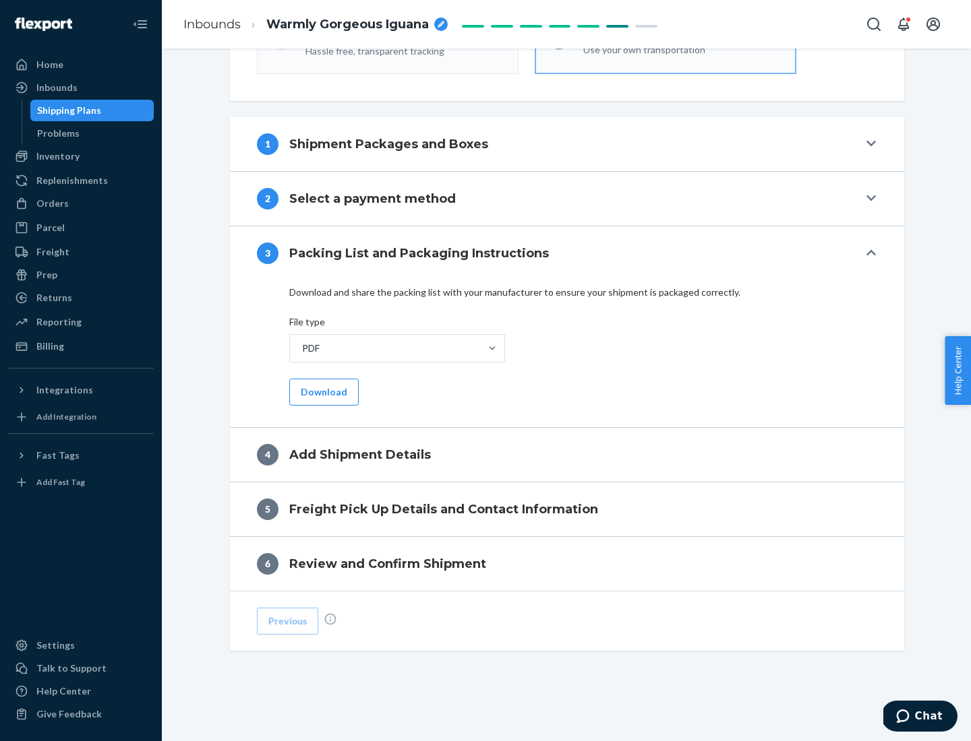
scroll to position [425, 0]
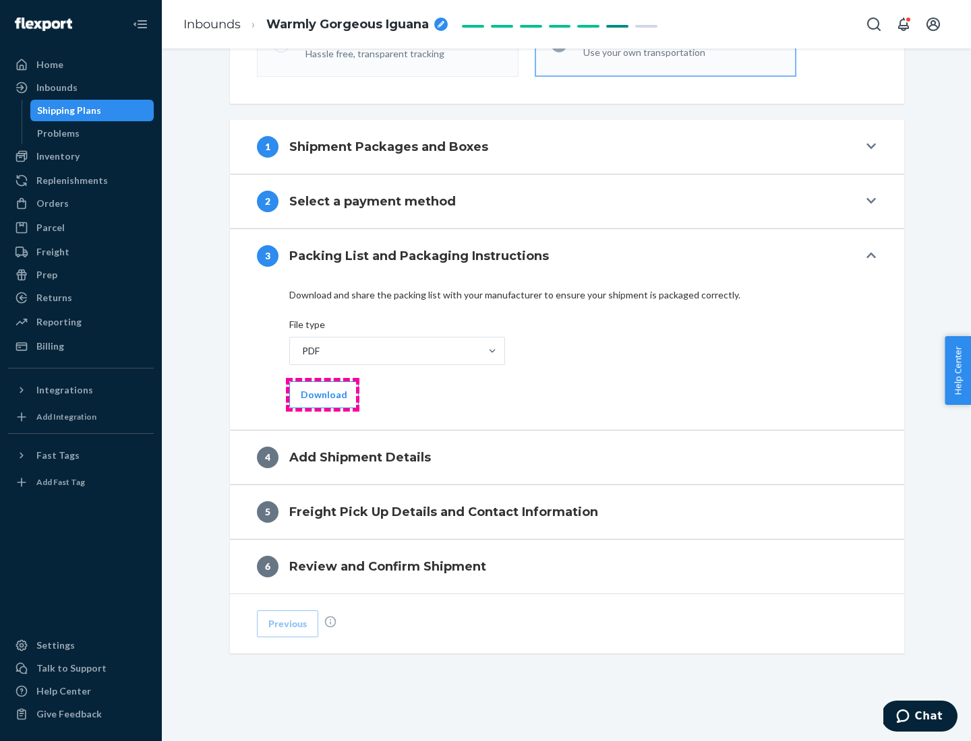
click at [322, 394] on button "Download" at bounding box center [323, 394] width 69 height 27
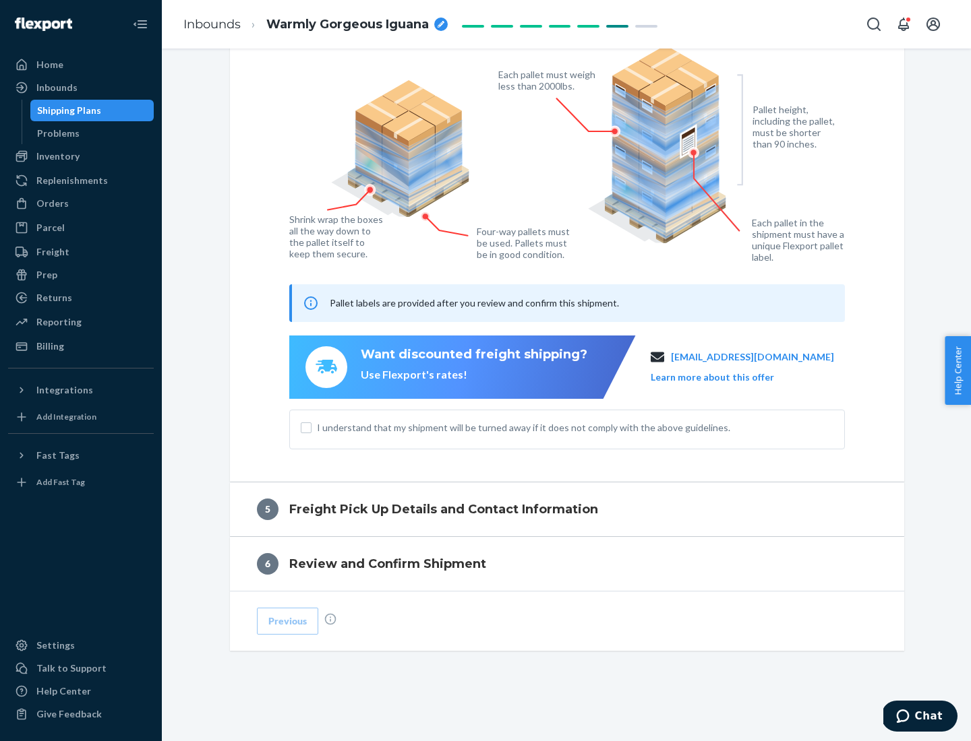
click at [567, 427] on span "I understand that my shipment will be turned away if it does not comply with th…" at bounding box center [575, 427] width 516 height 13
click at [311, 427] on input "I understand that my shipment will be turned away if it does not comply with th…" at bounding box center [306, 428] width 11 height 11
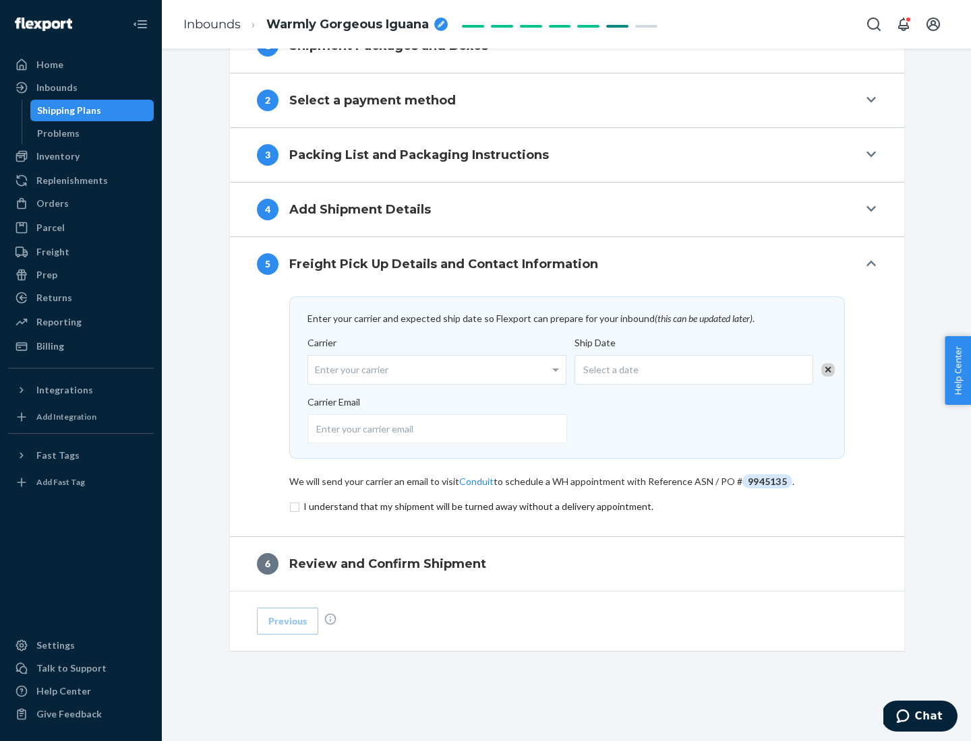
scroll to position [526, 0]
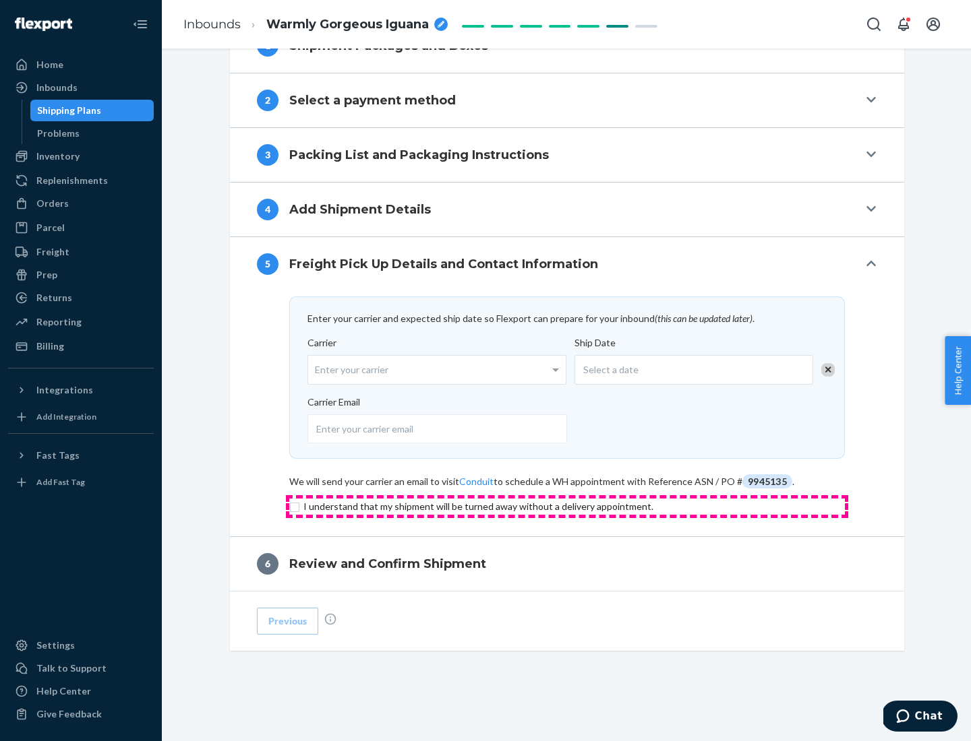
click at [567, 506] on input "checkbox" at bounding box center [566, 507] width 555 height 16
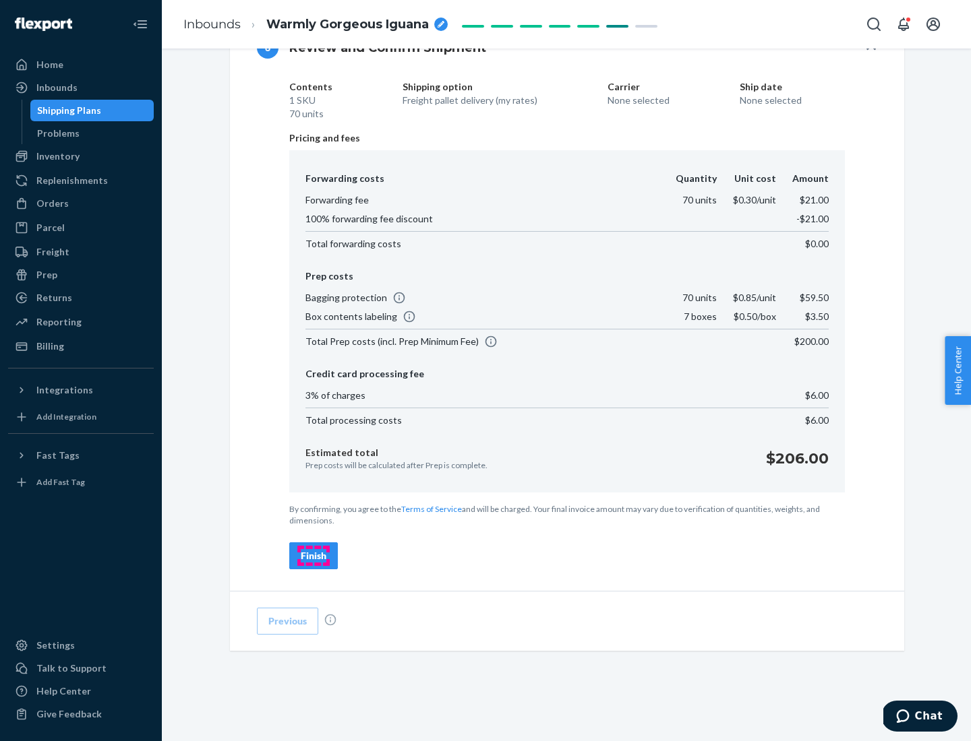
click at [313, 556] on div "Finish" at bounding box center [314, 555] width 26 height 13
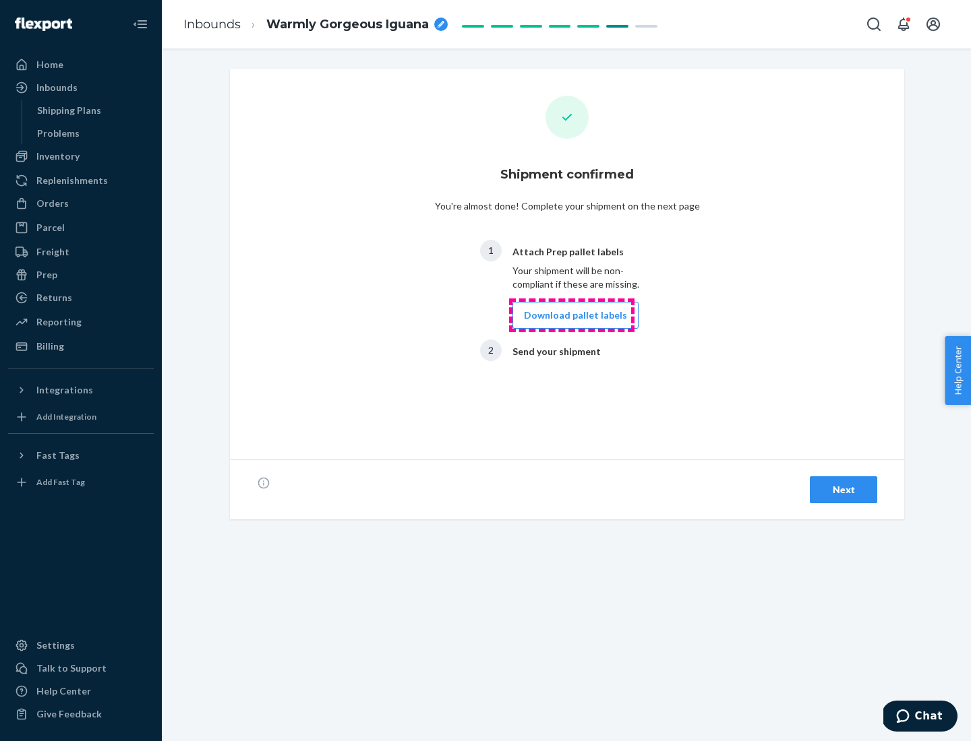
click at [572, 315] on button "Download pallet labels" at bounding box center [575, 315] width 126 height 27
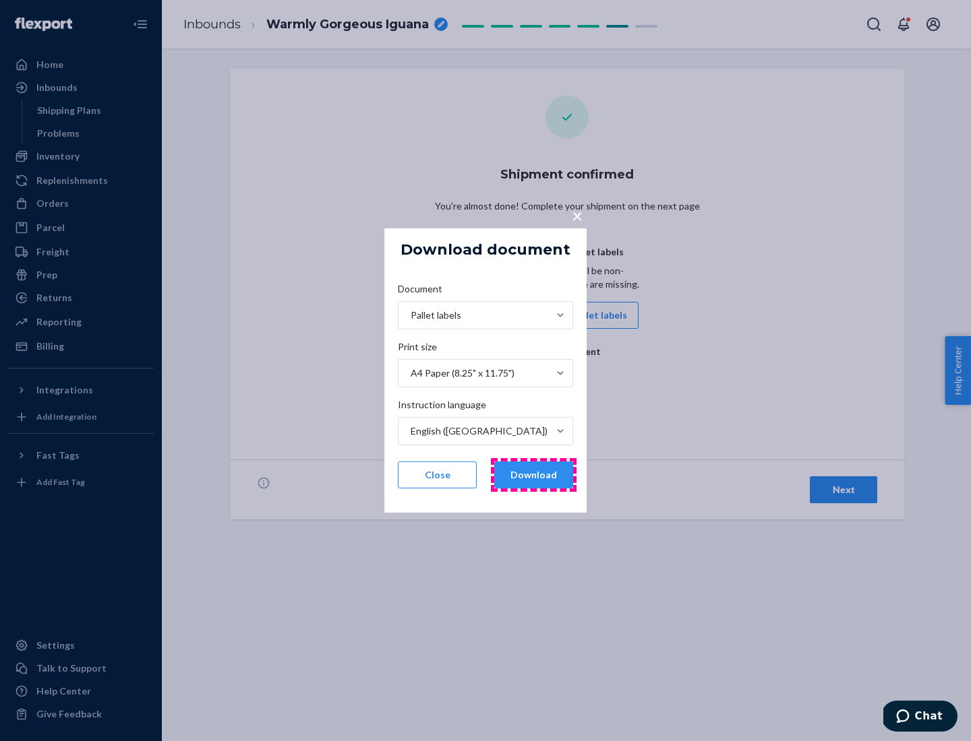
click at [533, 475] on button "Download" at bounding box center [533, 475] width 79 height 27
click at [576, 215] on span "×" at bounding box center [577, 215] width 11 height 23
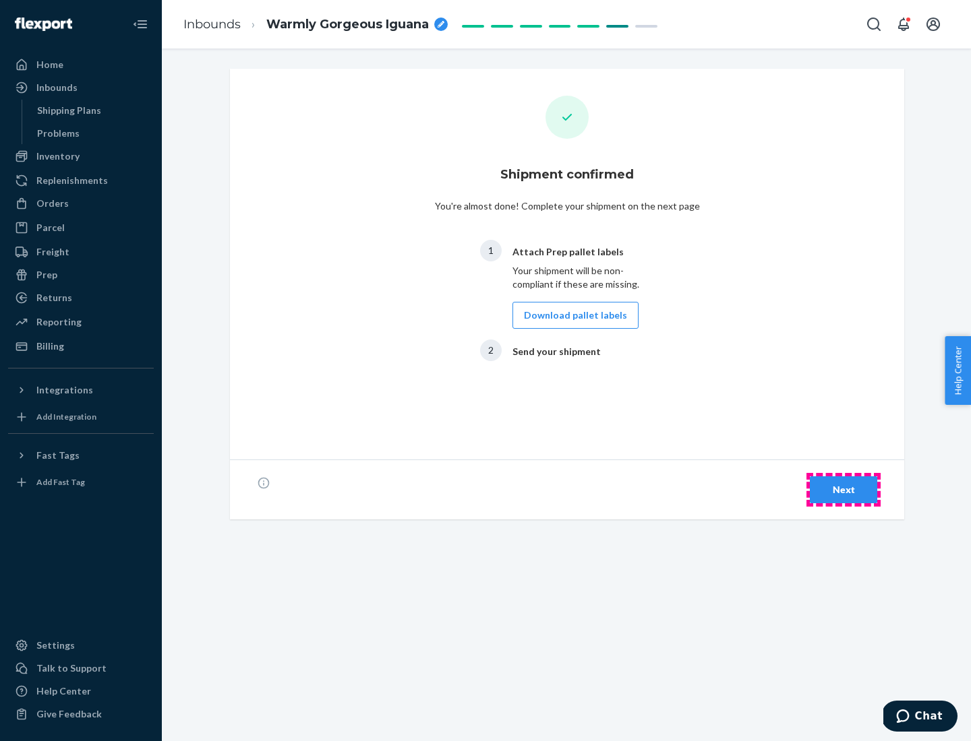
click at [843, 490] on div "Next" at bounding box center [843, 489] width 44 height 13
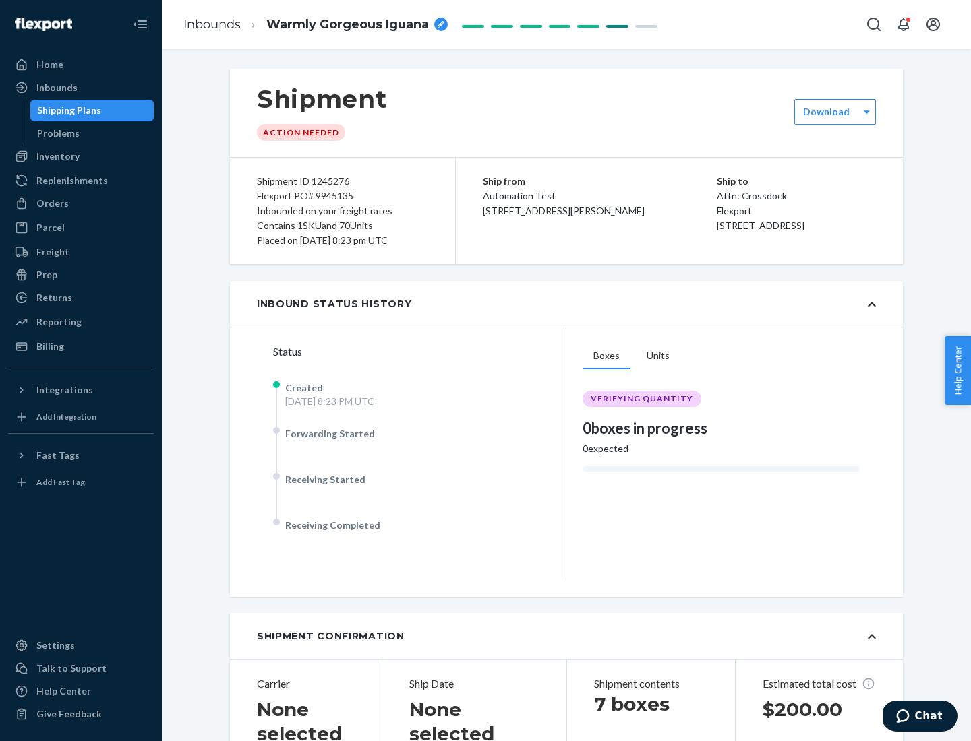
scroll to position [289, 0]
